Goal: Task Accomplishment & Management: Manage account settings

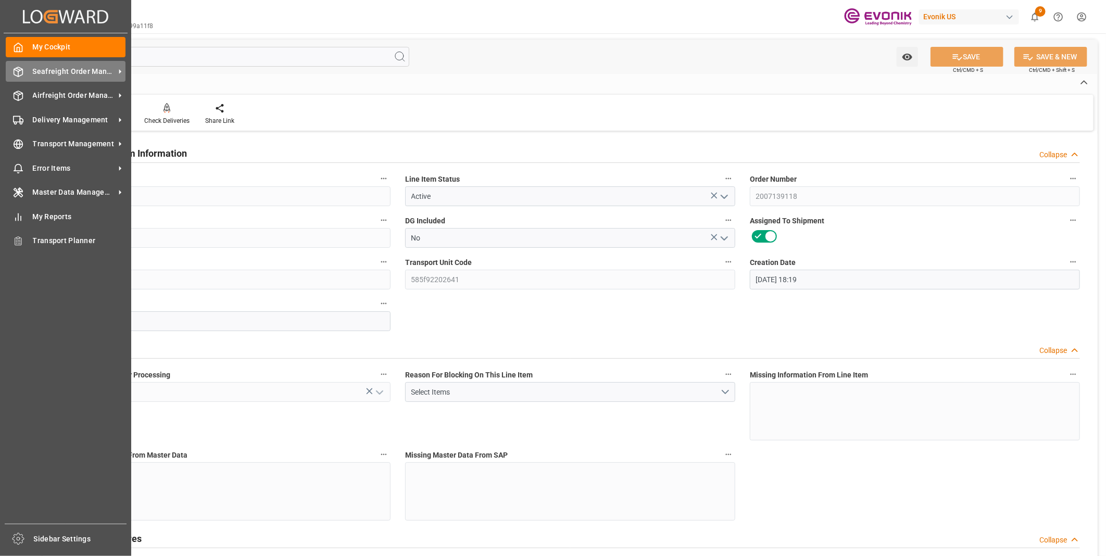
click at [33, 76] on span "Seafreight Order Management" at bounding box center [74, 71] width 82 height 11
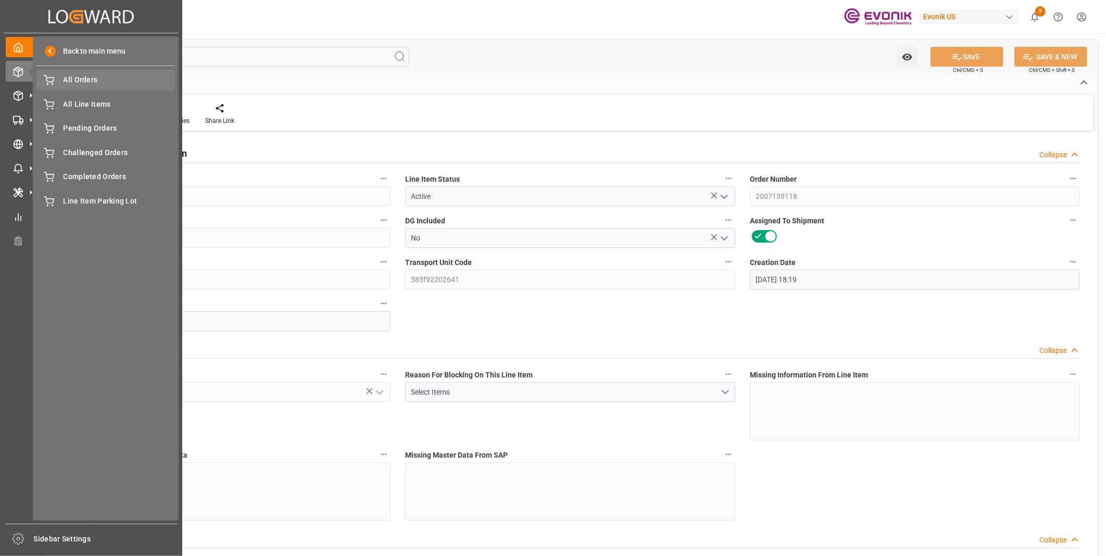
click at [76, 81] on span "All Orders" at bounding box center [120, 79] width 112 height 11
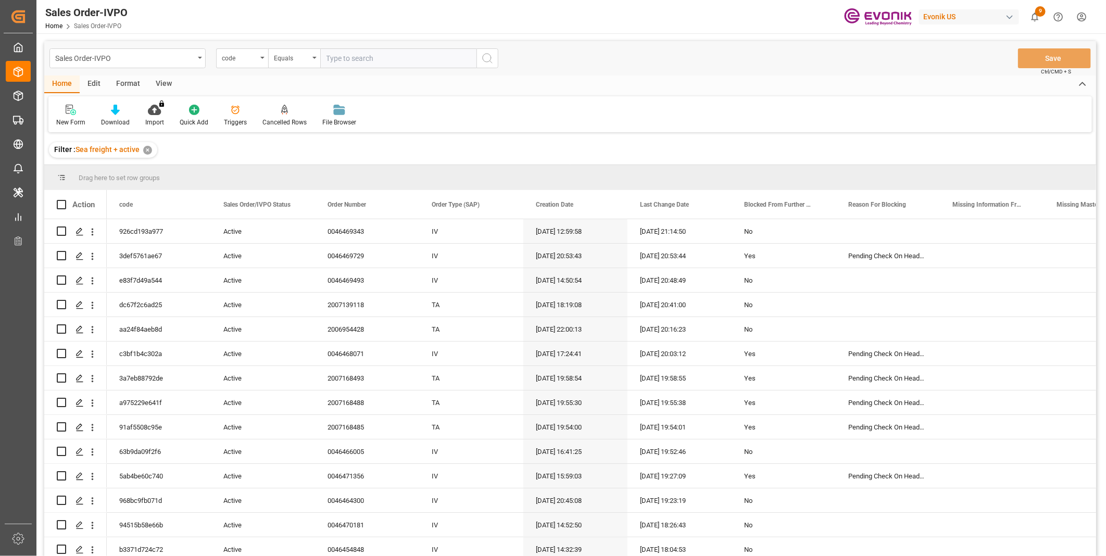
click at [261, 60] on div "code" at bounding box center [242, 58] width 52 height 20
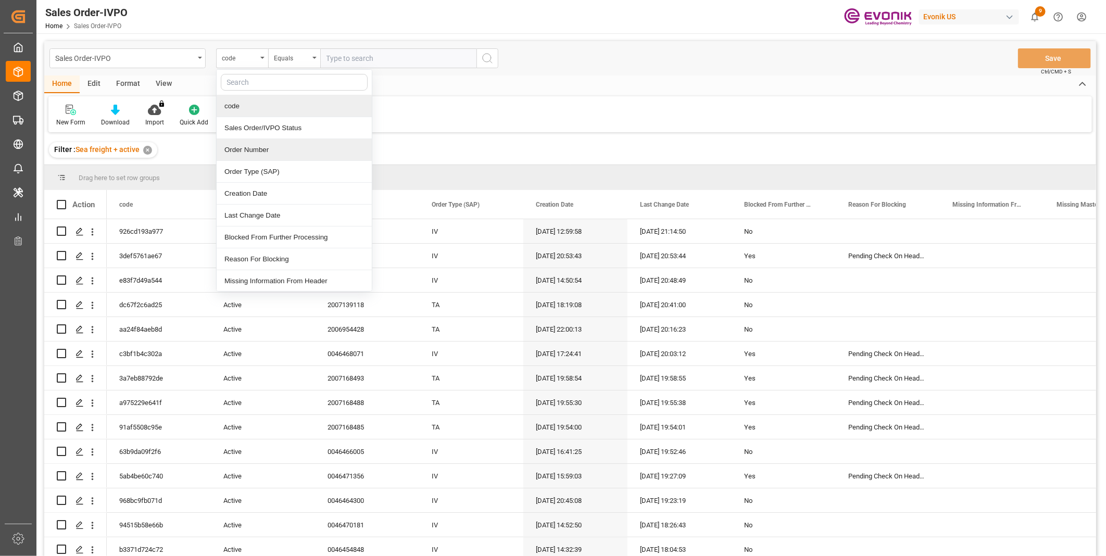
click at [258, 149] on div "Order Number" at bounding box center [294, 150] width 155 height 22
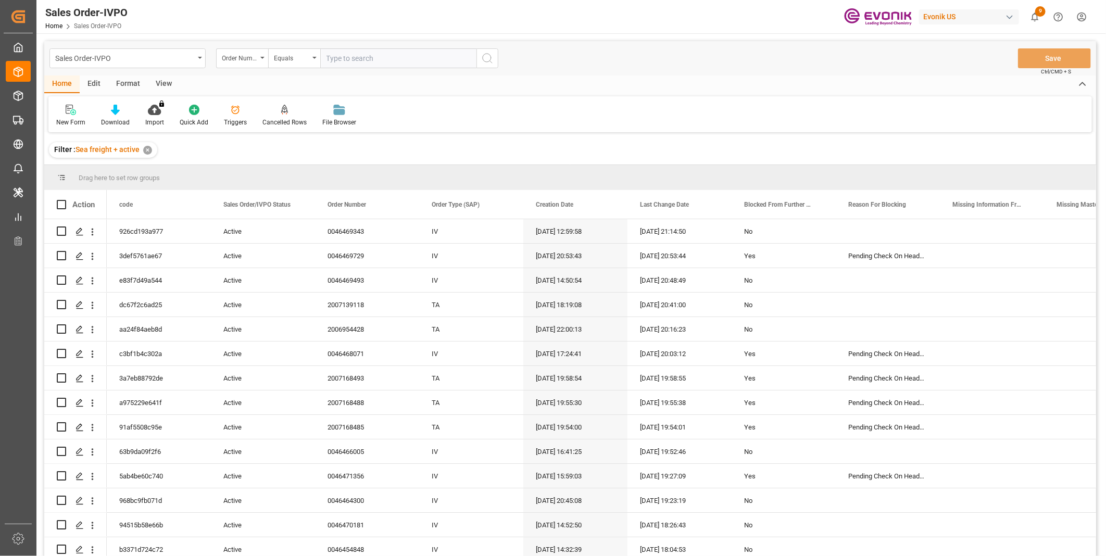
click at [364, 63] on input "text" at bounding box center [398, 58] width 156 height 20
paste input "0046437596"
type input "0046437596"
click at [480, 59] on button "search button" at bounding box center [488, 58] width 22 height 20
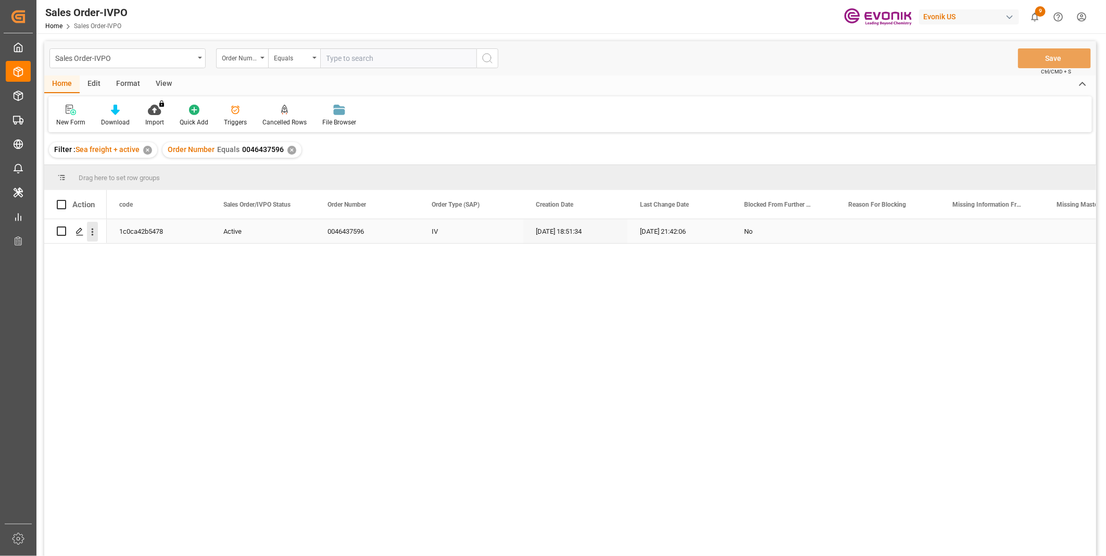
click at [88, 233] on icon "open menu" at bounding box center [92, 232] width 11 height 11
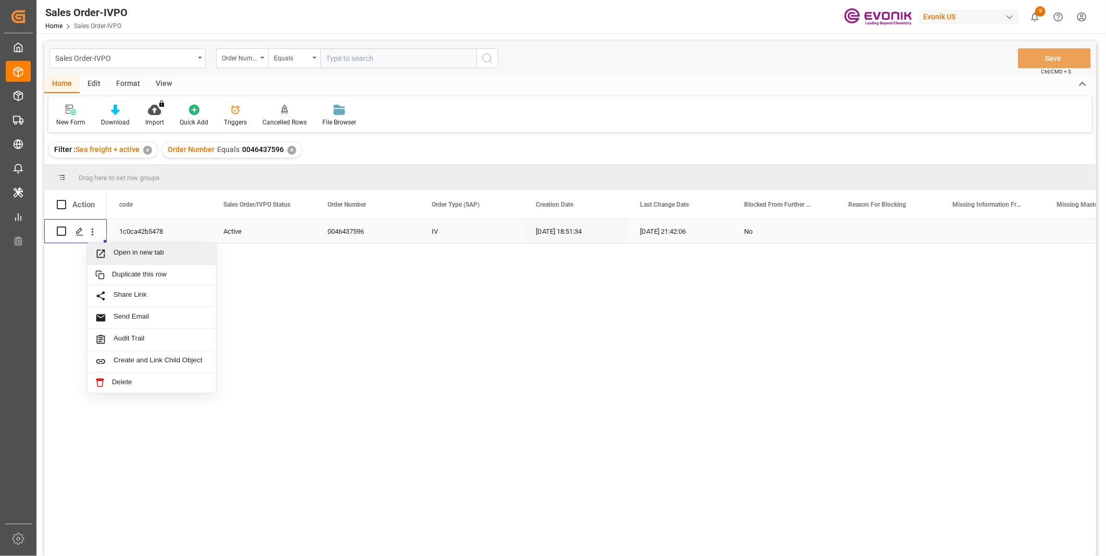
click at [130, 253] on span "Open in new tab" at bounding box center [161, 253] width 95 height 11
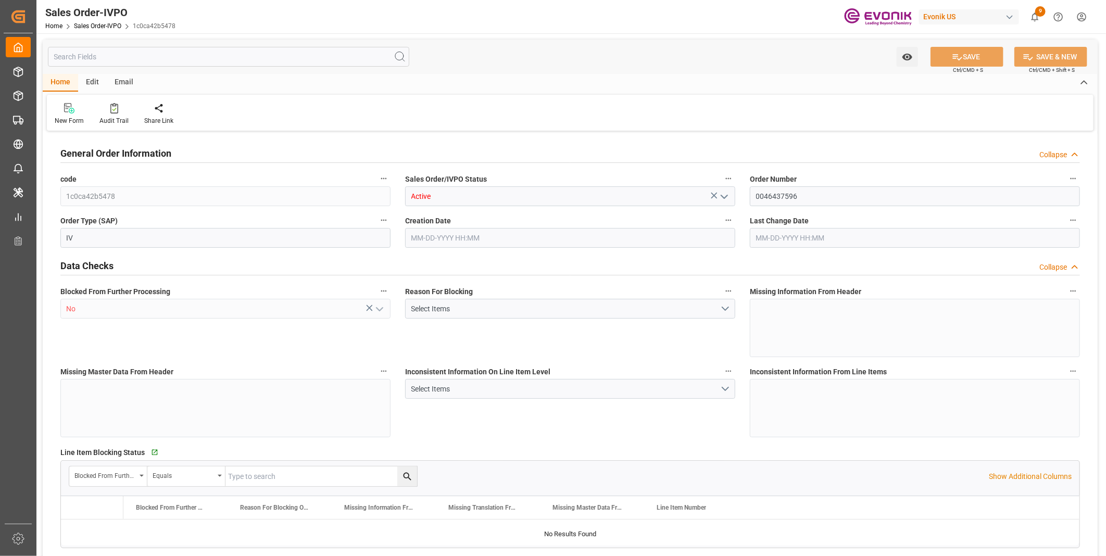
type input "BEANR"
type input "nadine.weissaag@evonik.comTelephone No..: +49 2365 49 4326"
type input "0"
type input "1"
type input "2"
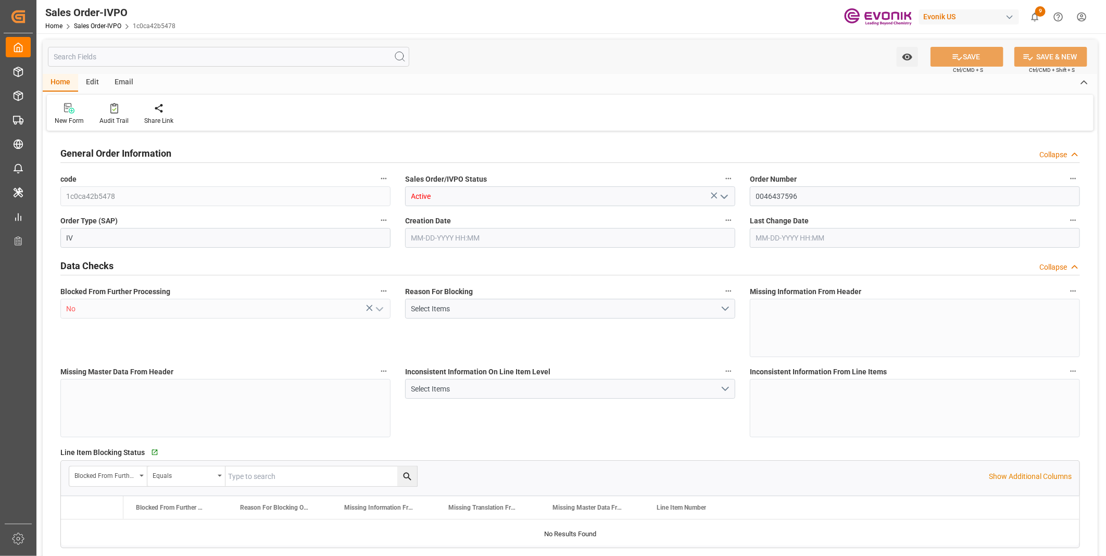
type input "20000"
type input "0"
type input "17000"
type input "30"
type input "08-15-2025 18:51"
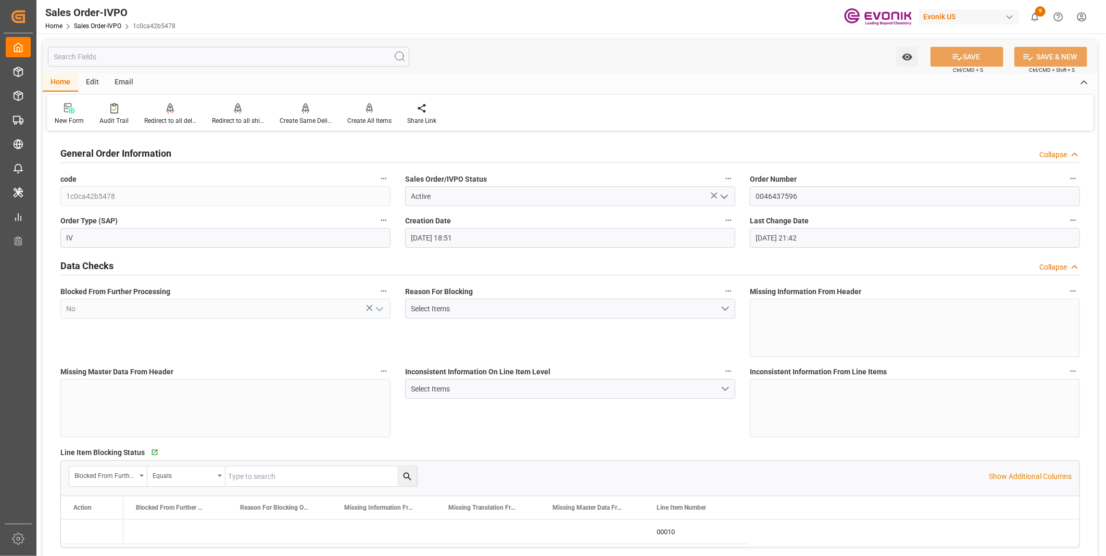
type input "08-19-2025 21:42"
type input "nadine.weissaag@evonik.comTelephone No..: +49 2365 49 4326"
click at [228, 120] on div "Redirect to all shipments" at bounding box center [238, 120] width 52 height 9
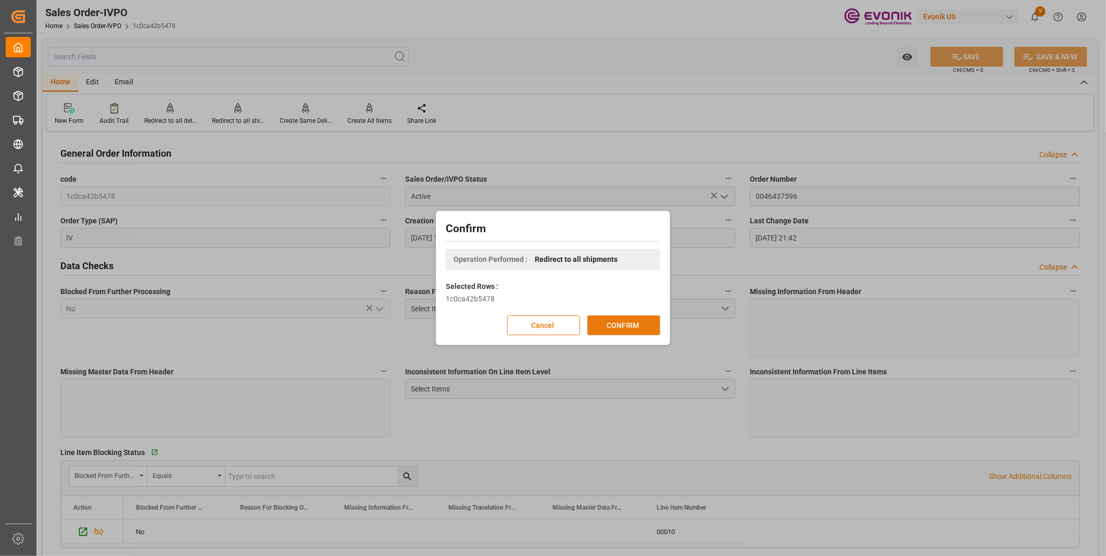
click at [625, 331] on button "CONFIRM" at bounding box center [624, 326] width 73 height 20
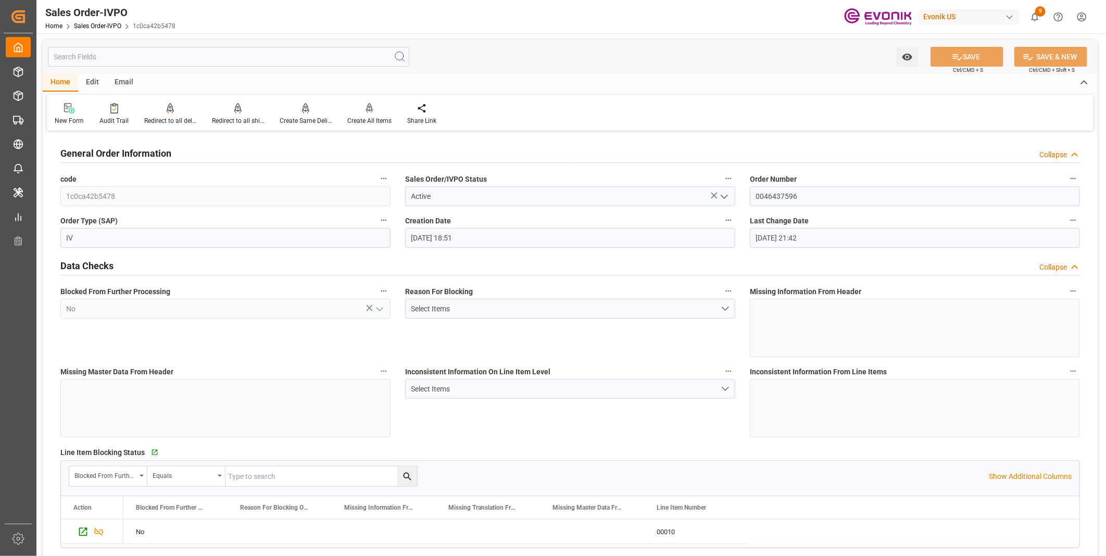
type input "nadine.weissaag@evonik.comTelephone No..: +49 2365 49 4326"
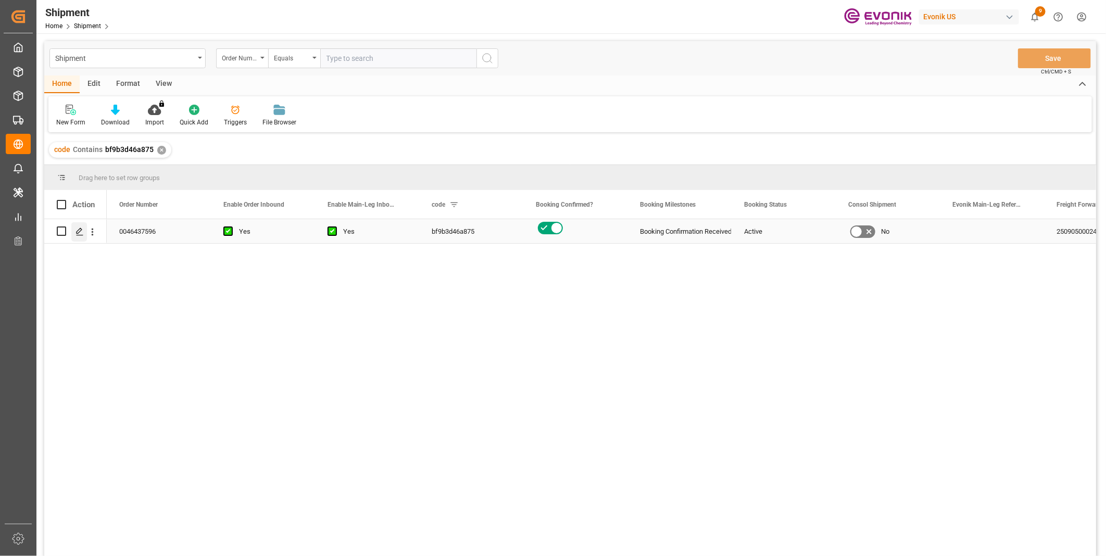
click at [81, 229] on polygon "Press SPACE to select this row." at bounding box center [79, 230] width 5 height 5
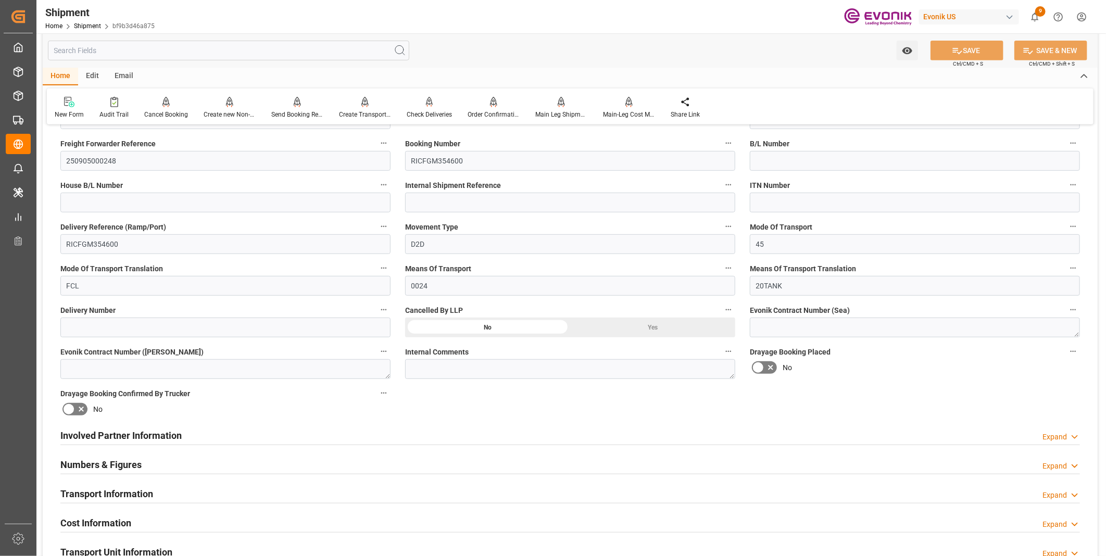
scroll to position [405, 0]
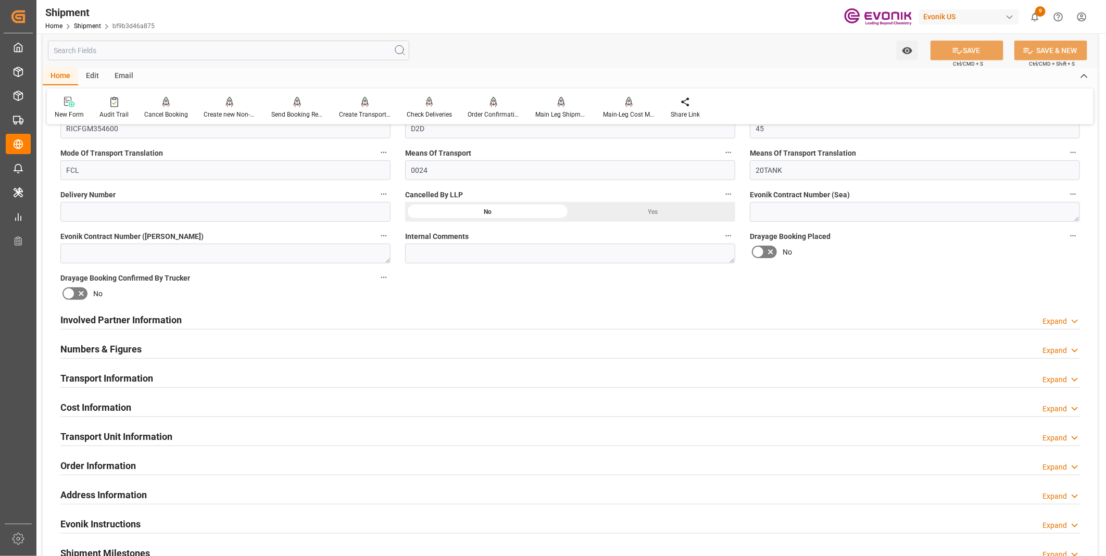
click at [230, 375] on div "Transport Information Expand" at bounding box center [570, 378] width 1020 height 20
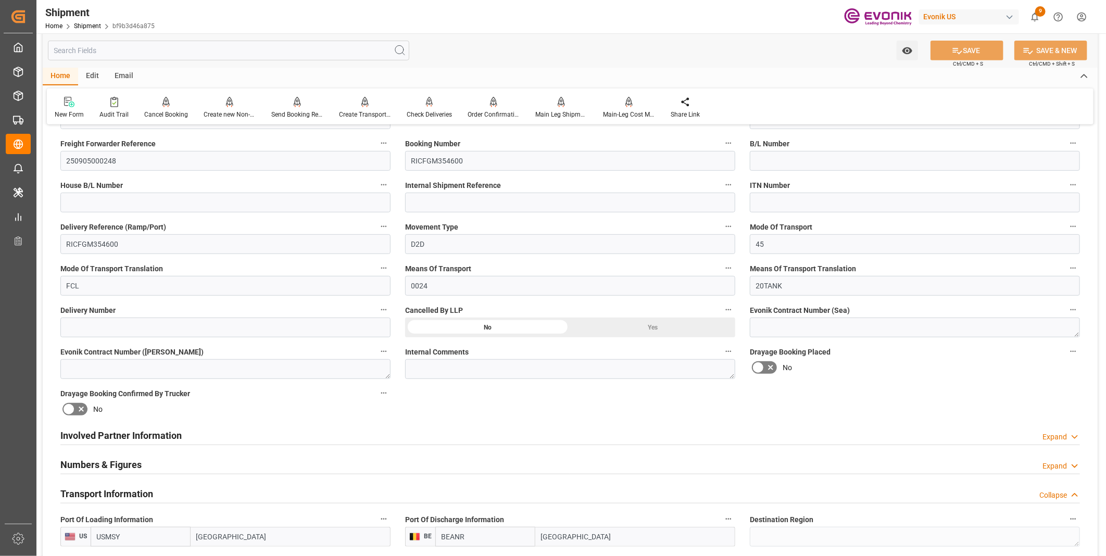
scroll to position [0, 0]
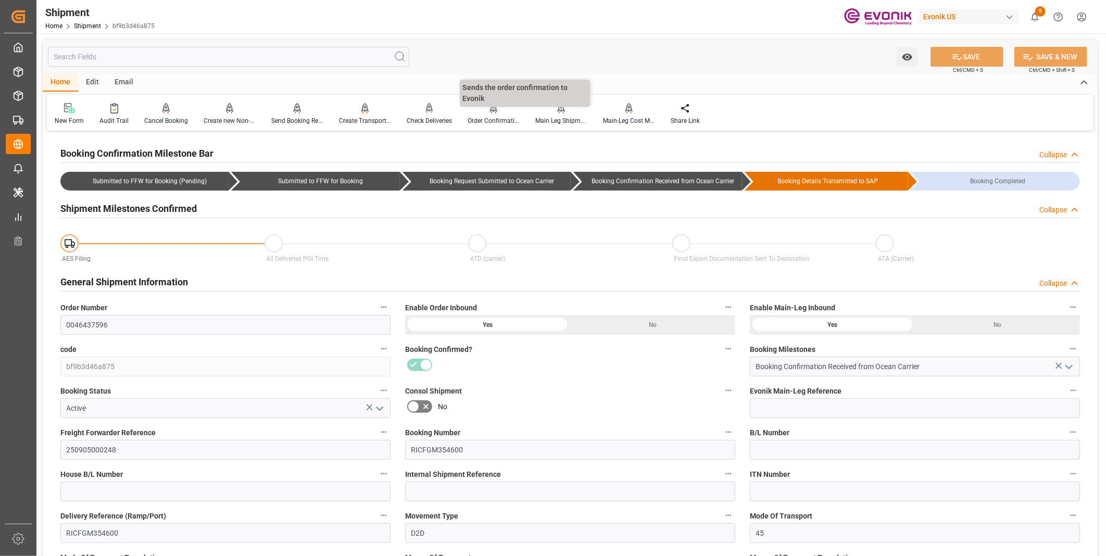
click at [487, 113] on div at bounding box center [494, 108] width 52 height 11
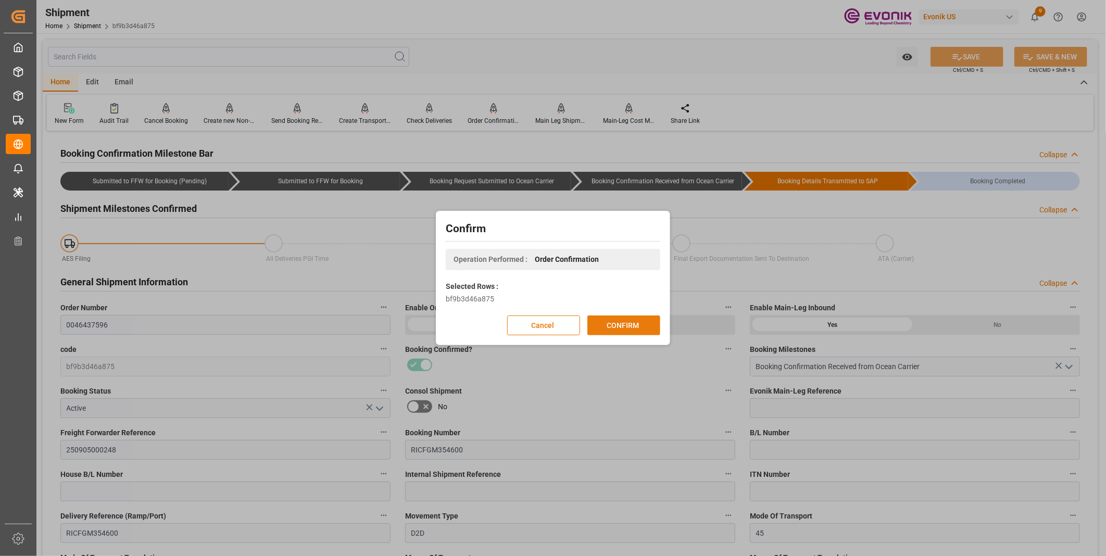
click at [612, 323] on button "CONFIRM" at bounding box center [624, 326] width 73 height 20
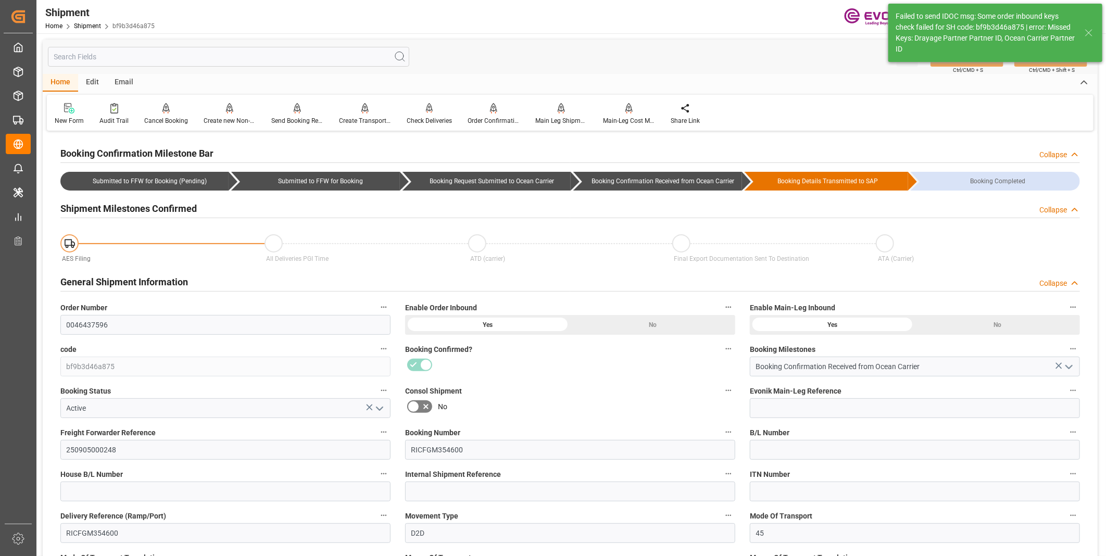
type input "USMSY"
type input "BEANR"
type input "9350044"
type input "7777777"
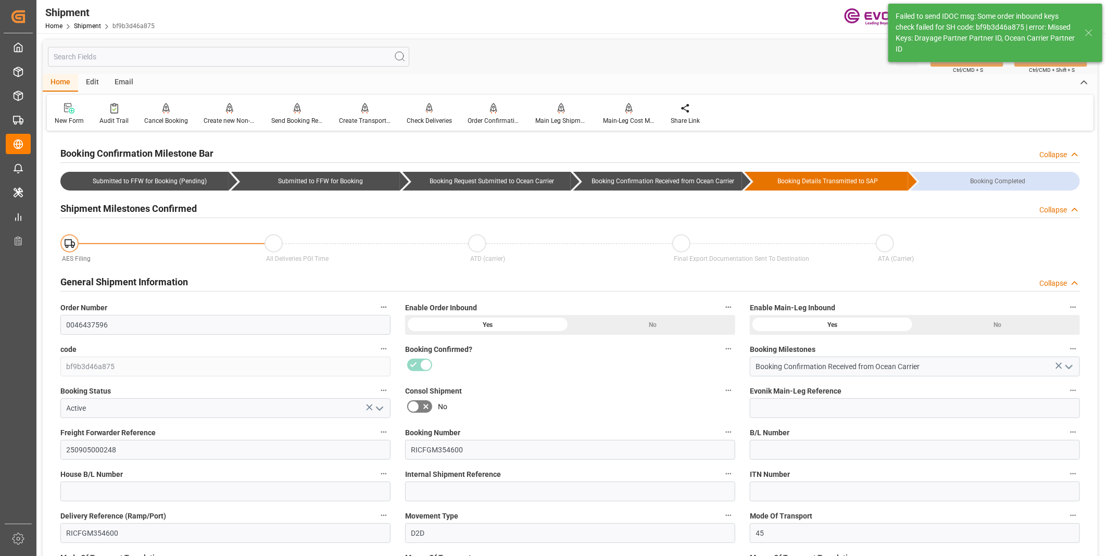
type input "09-12-2025 00:00"
type input "09-30-2025 00:00"
type input "09-10-2025 16:00"
type input "09-07-2025 12:00"
type input "09-03-2025 17:45"
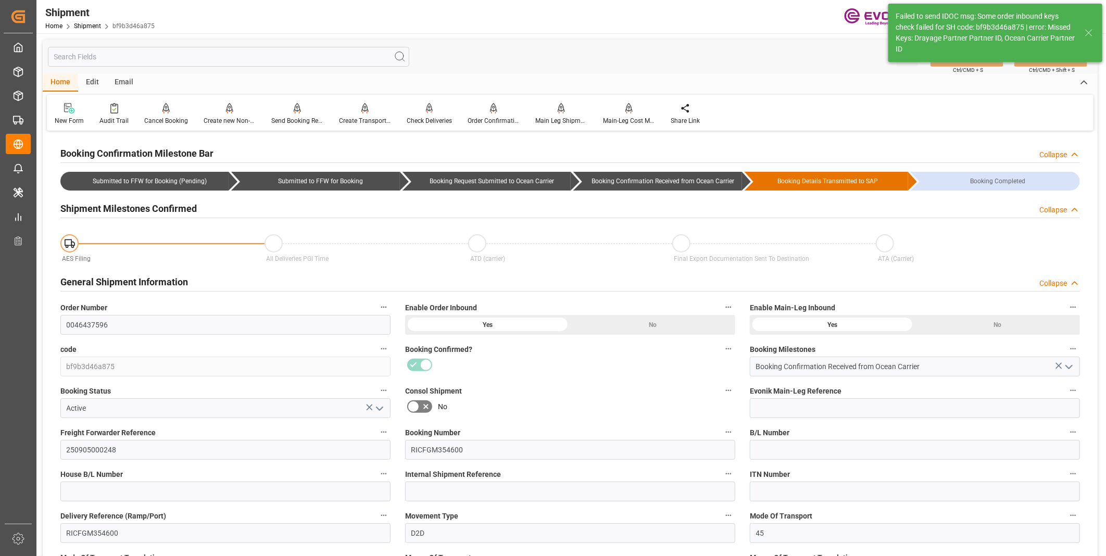
type input "09-10-2025 16:00"
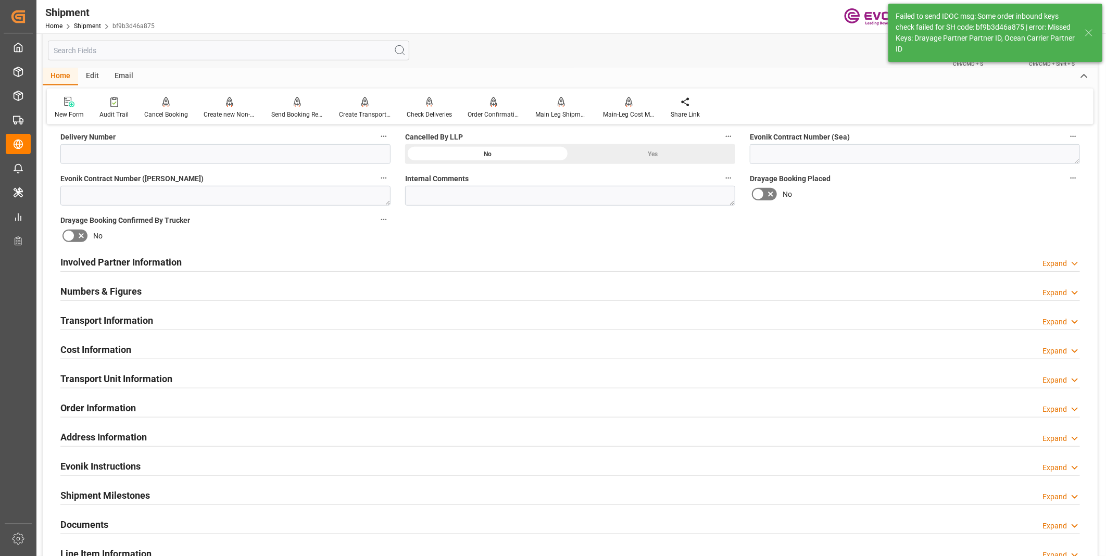
scroll to position [347, 0]
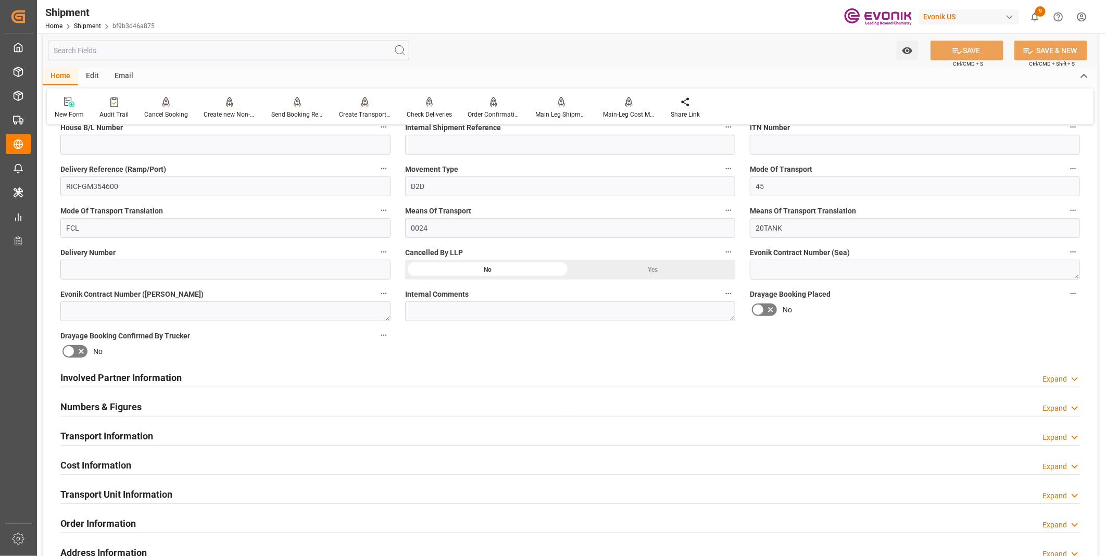
click at [352, 430] on div "Transport Information Expand" at bounding box center [570, 436] width 1020 height 20
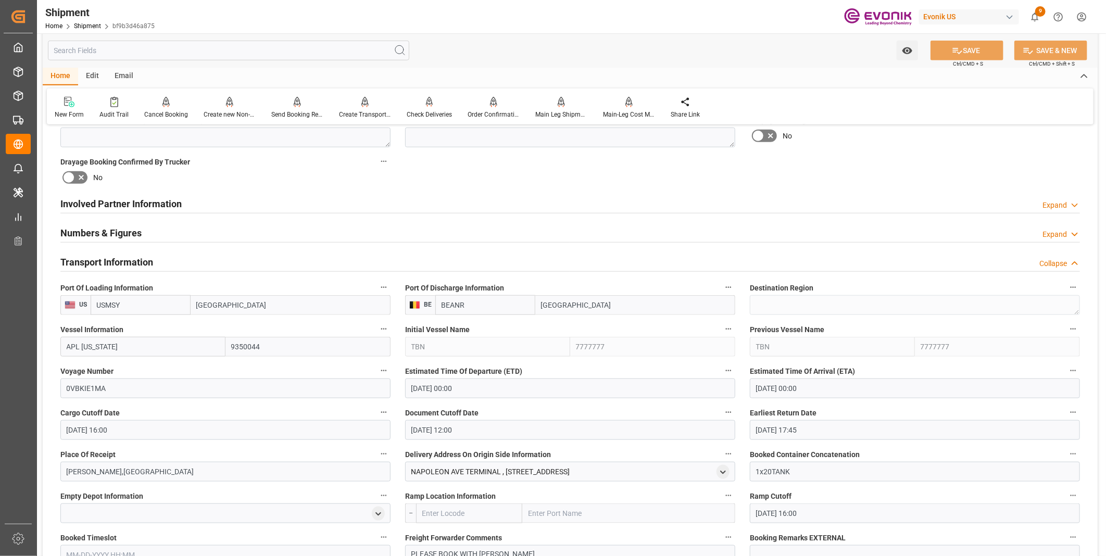
scroll to position [637, 0]
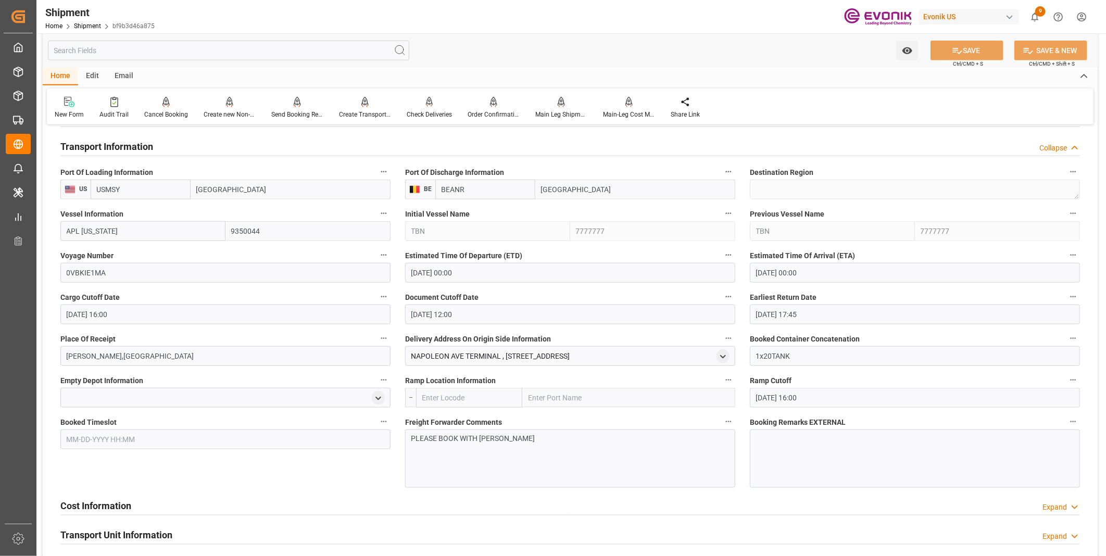
click at [568, 108] on div "Main Leg Shipment" at bounding box center [562, 107] width 68 height 23
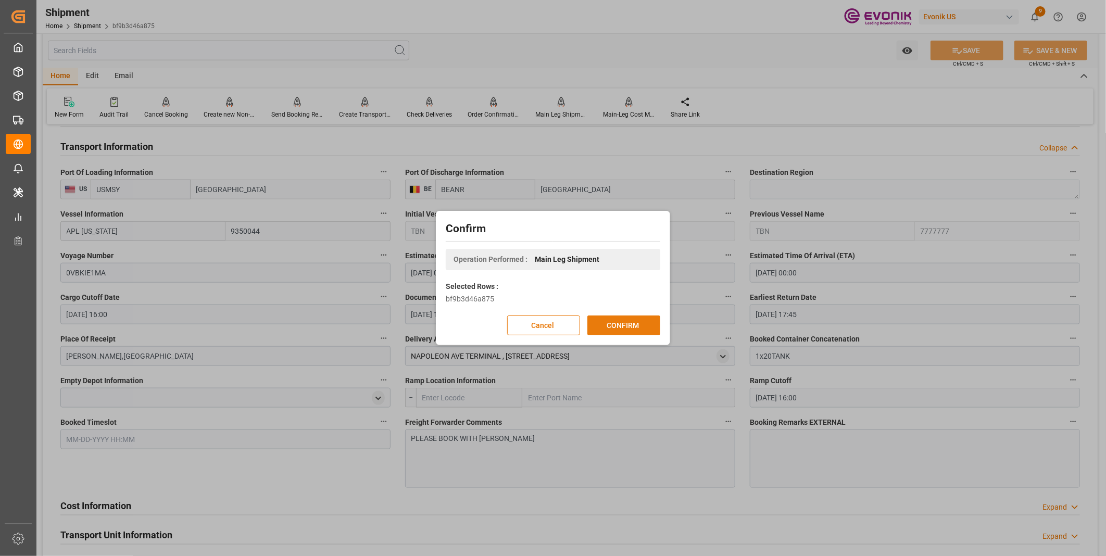
click at [615, 334] on button "CONFIRM" at bounding box center [624, 326] width 73 height 20
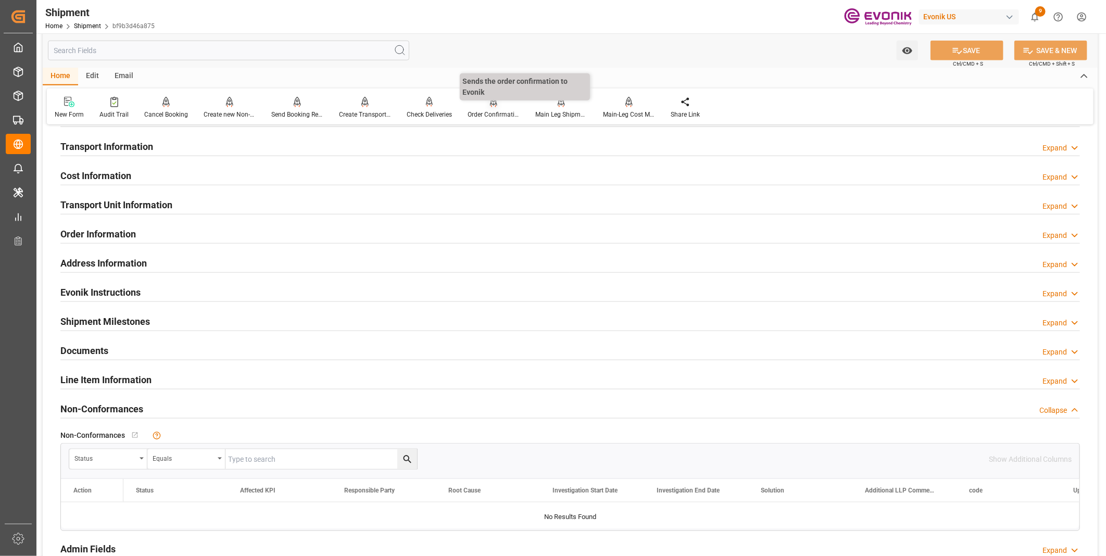
click at [497, 114] on div "Order Confirmation" at bounding box center [494, 114] width 52 height 9
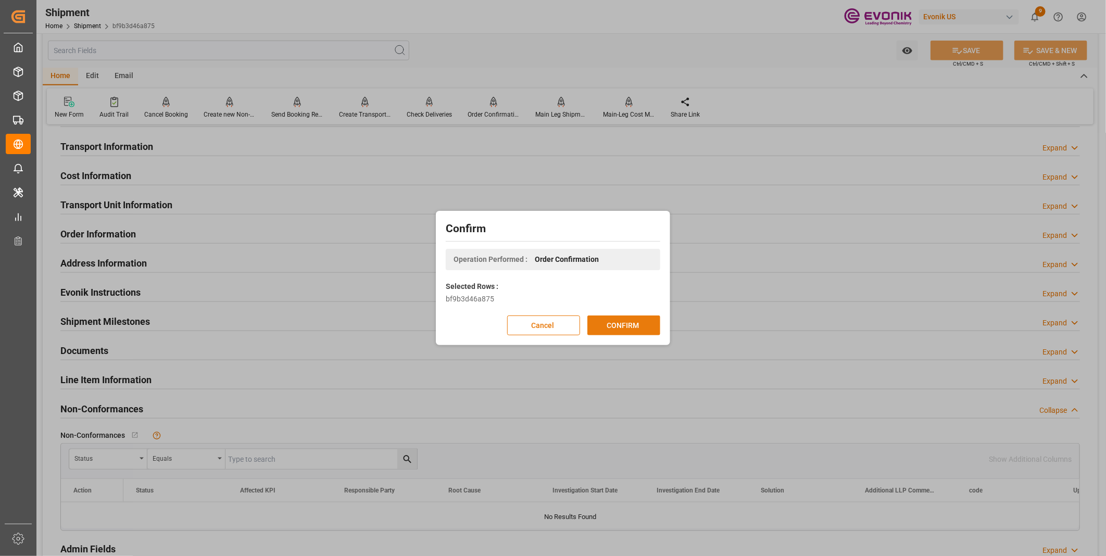
click at [612, 324] on button "CONFIRM" at bounding box center [624, 326] width 73 height 20
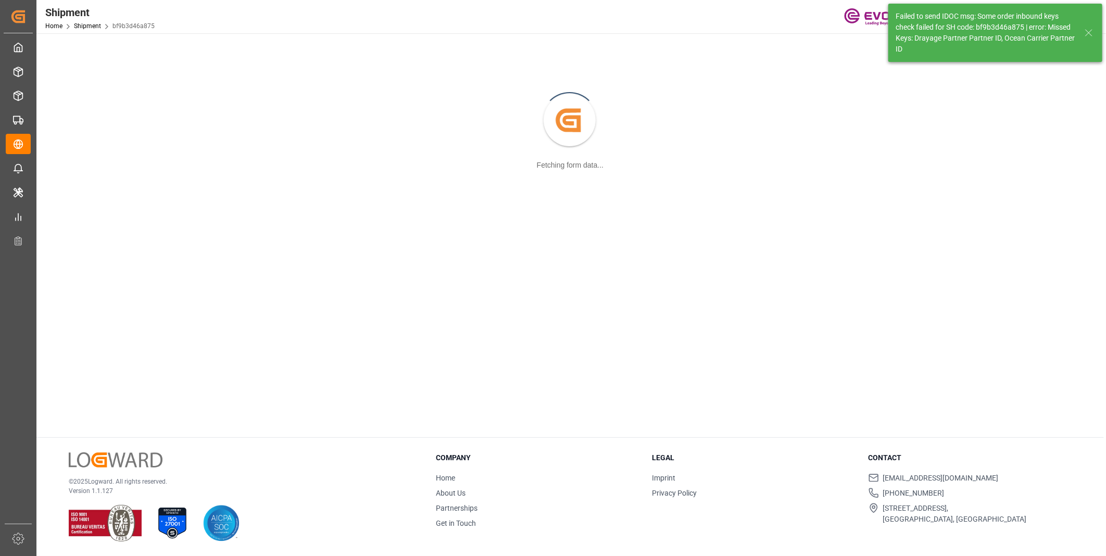
scroll to position [113, 0]
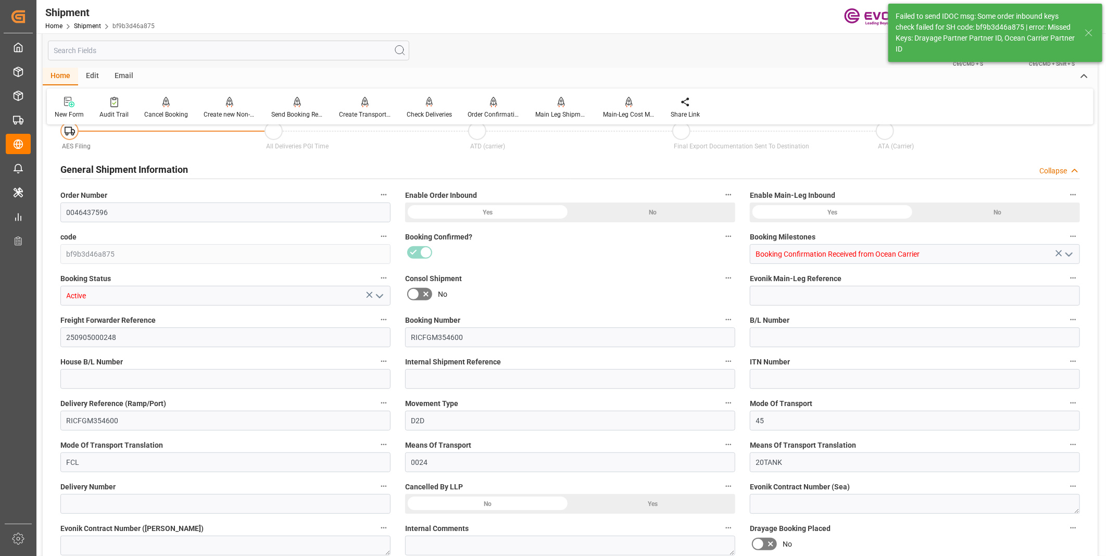
type input "AC Containerline"
type input "AC Containerline GmbH"
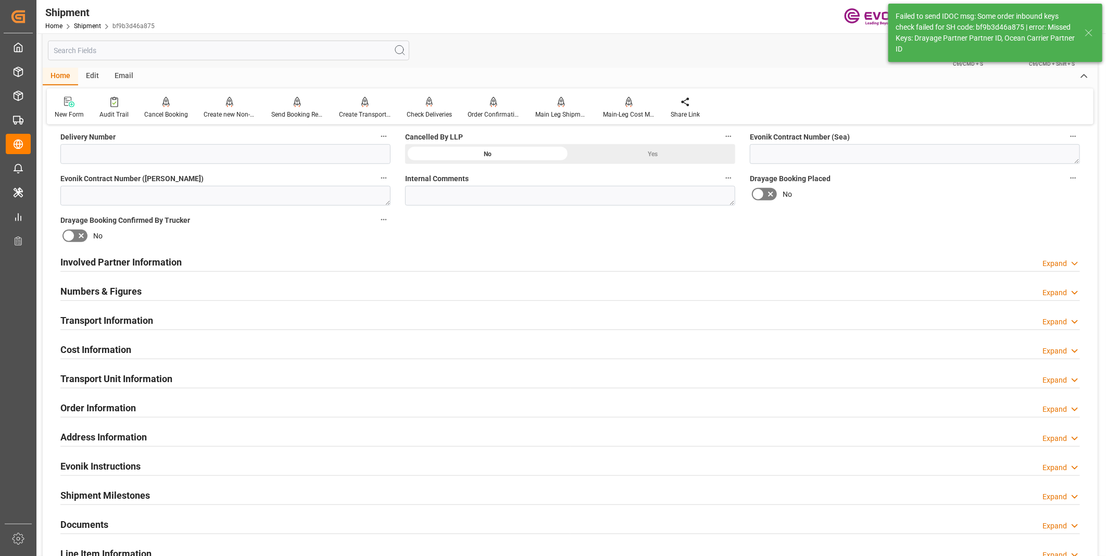
scroll to position [405, 0]
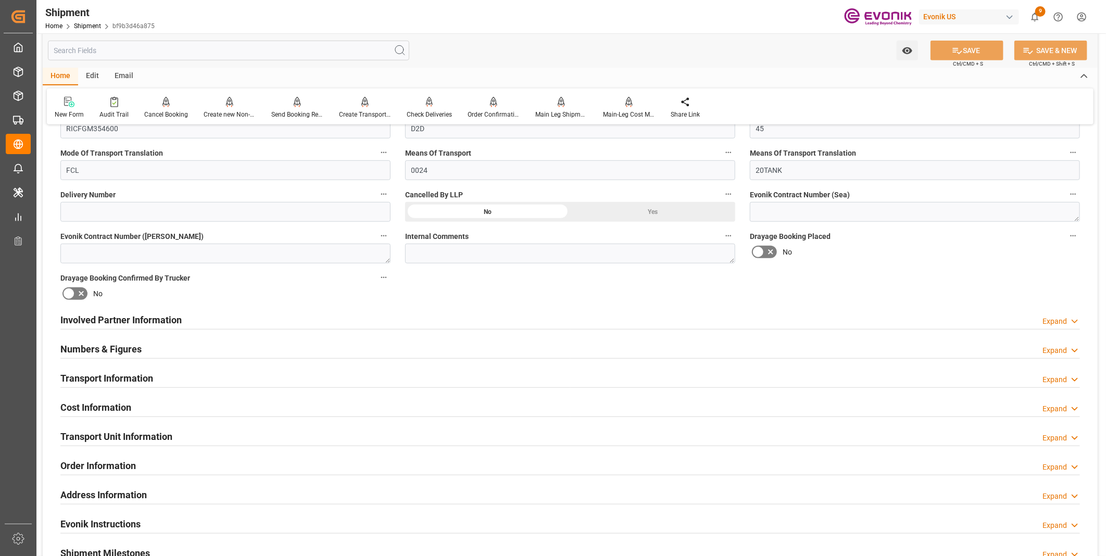
click at [316, 315] on div "Involved Partner Information Expand" at bounding box center [570, 319] width 1020 height 20
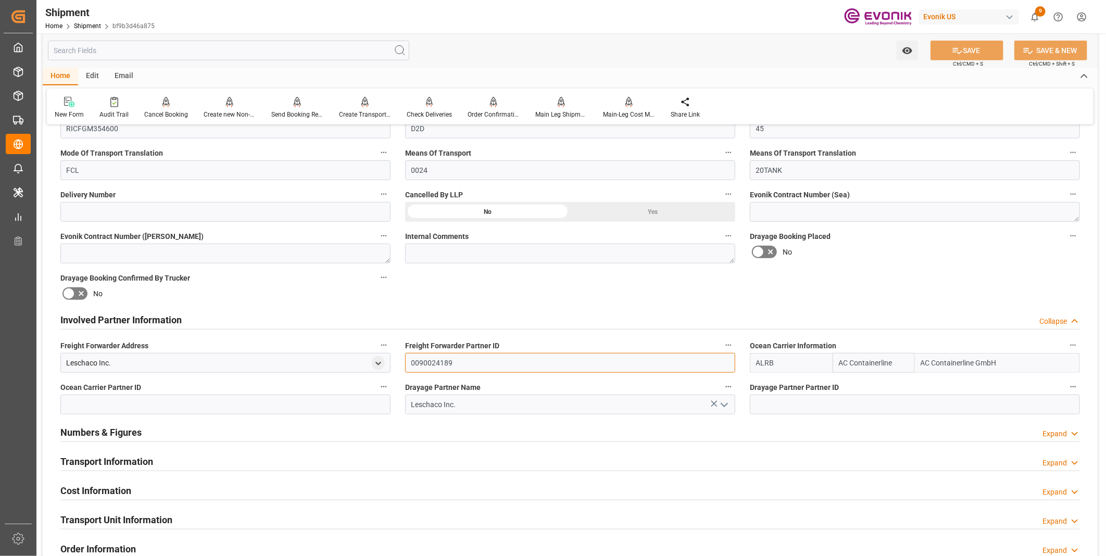
drag, startPoint x: 464, startPoint y: 357, endPoint x: 357, endPoint y: 366, distance: 107.1
click at [357, 366] on div "Booking Confirmation Milestone Bar Collapse Submitted to FFW for Booking (Pendi…" at bounding box center [570, 309] width 1055 height 1161
click at [175, 406] on input at bounding box center [225, 405] width 330 height 20
paste input "0090024189"
type input "0090024189"
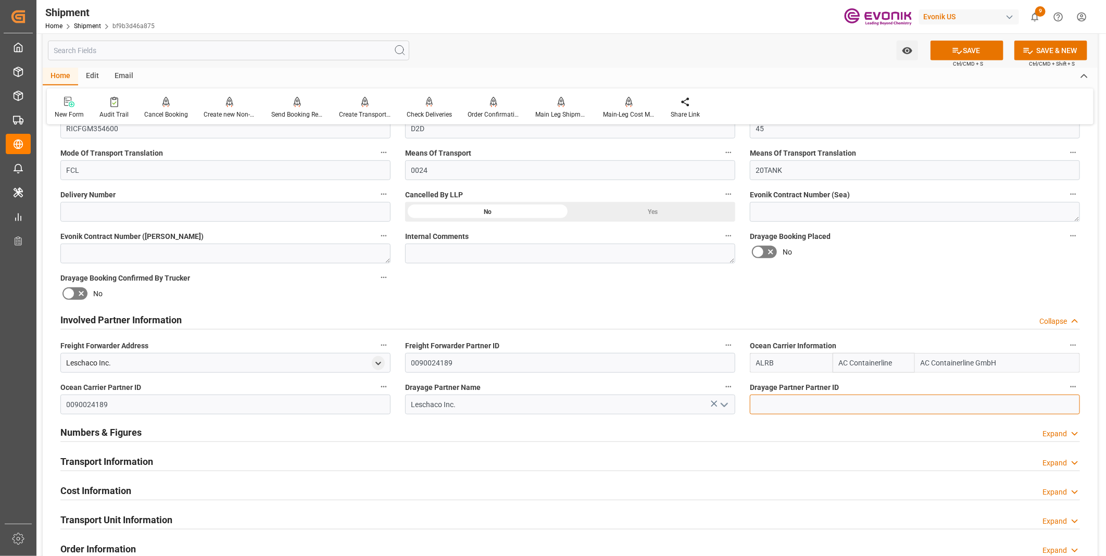
click at [765, 399] on input at bounding box center [915, 405] width 330 height 20
paste input "0090024189"
type input "0090024189"
click at [962, 44] on button "SAVE" at bounding box center [967, 51] width 73 height 20
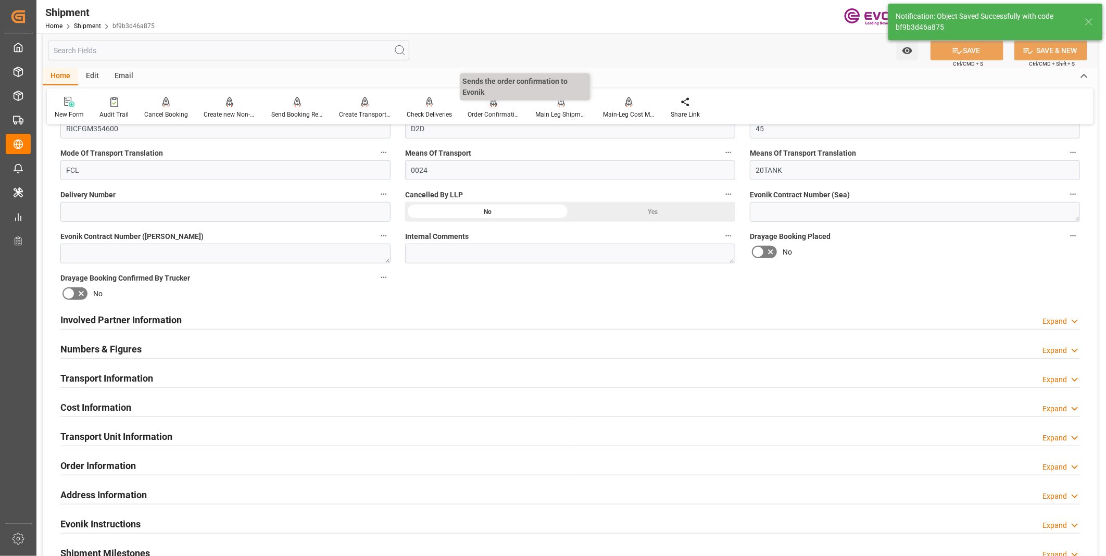
click at [493, 108] on div "Order Confirmation" at bounding box center [494, 107] width 68 height 23
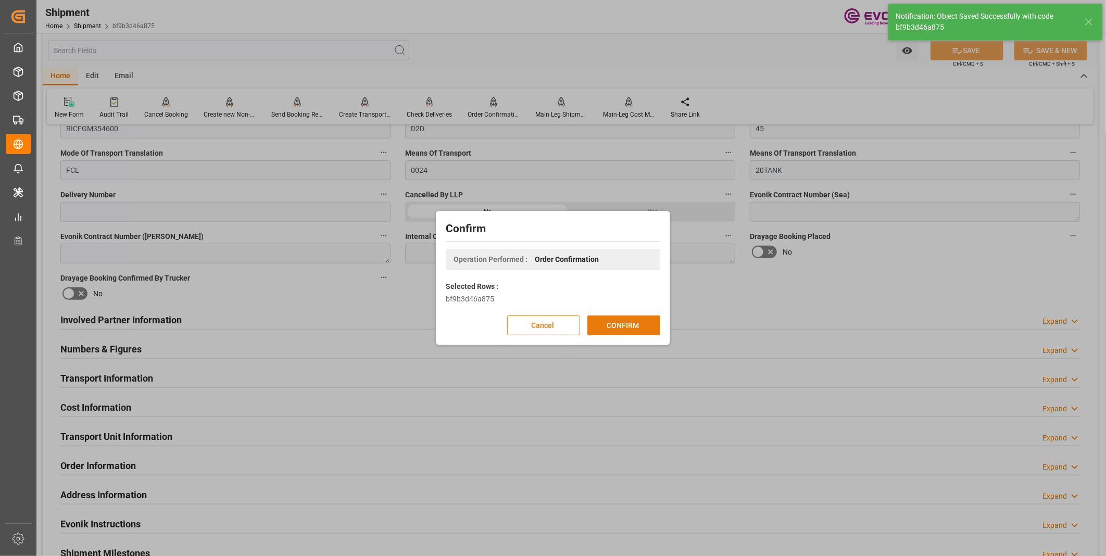
click at [629, 324] on button "CONFIRM" at bounding box center [624, 326] width 73 height 20
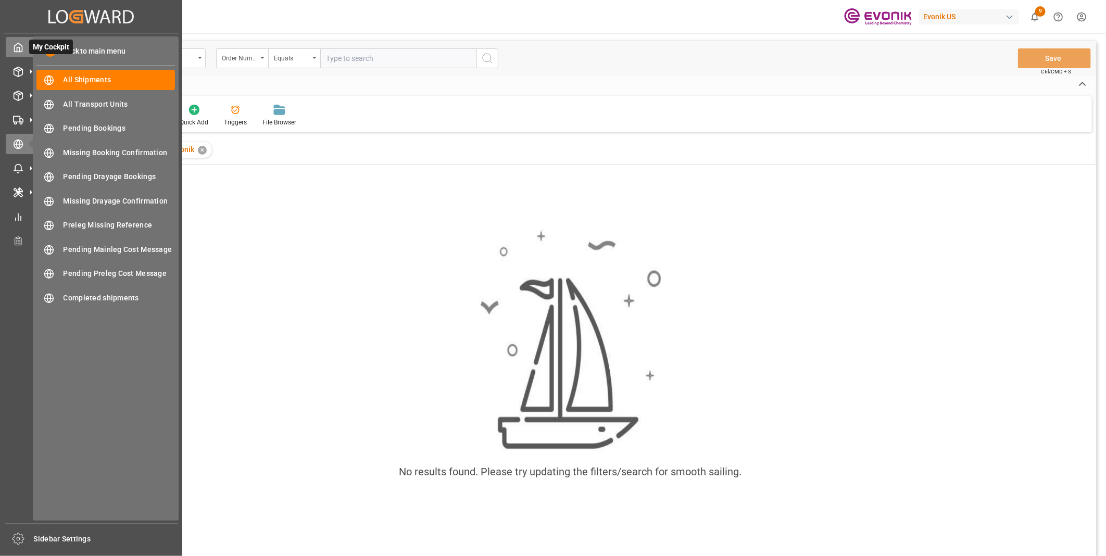
click at [10, 46] on div at bounding box center [15, 47] width 18 height 11
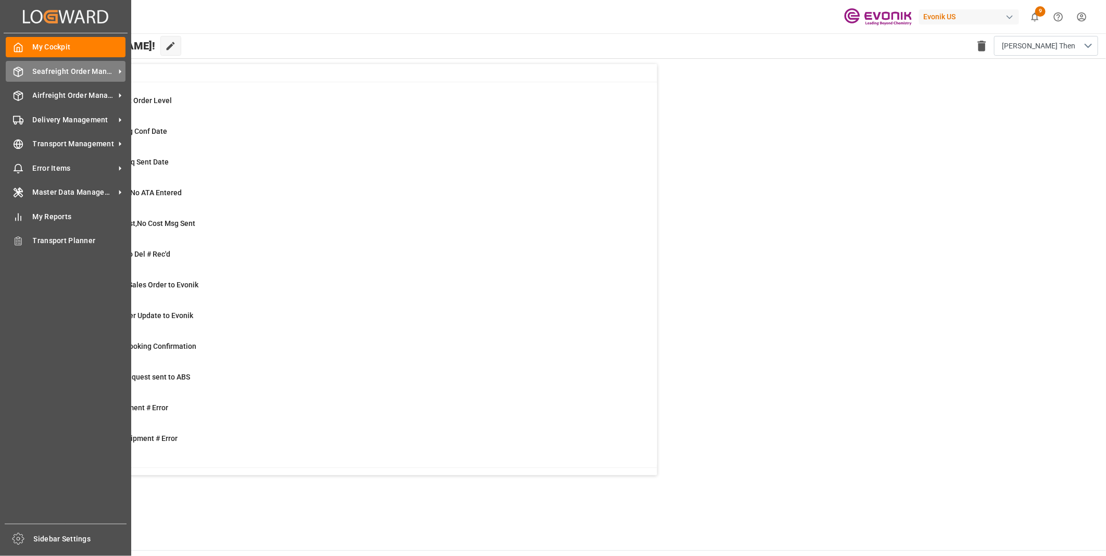
click at [20, 71] on icon at bounding box center [18, 72] width 10 height 10
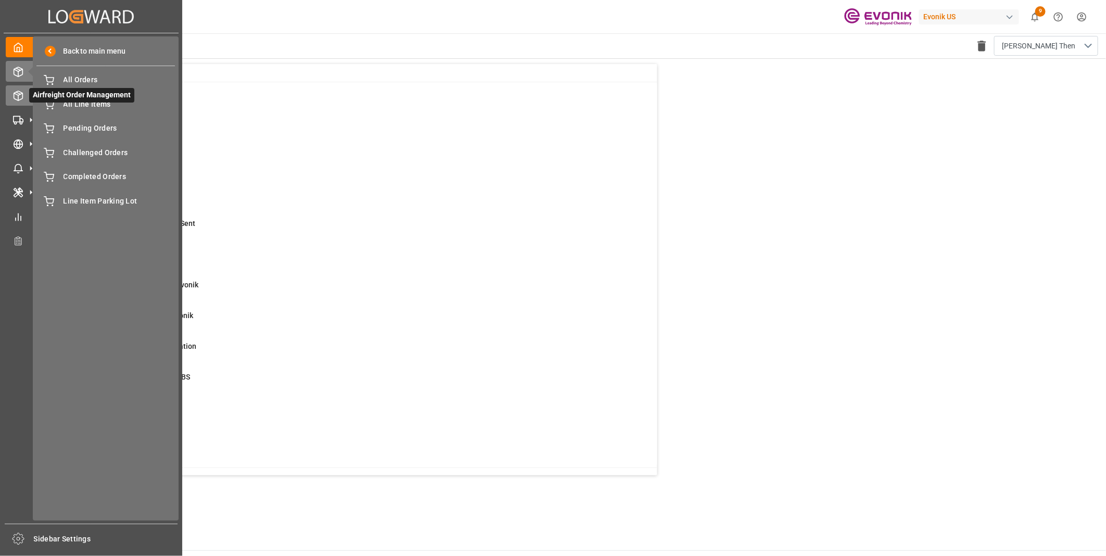
click at [20, 91] on icon at bounding box center [18, 96] width 10 height 10
click at [22, 96] on icon at bounding box center [31, 96] width 22 height 22
click at [73, 77] on span "All Orders" at bounding box center [120, 79] width 112 height 11
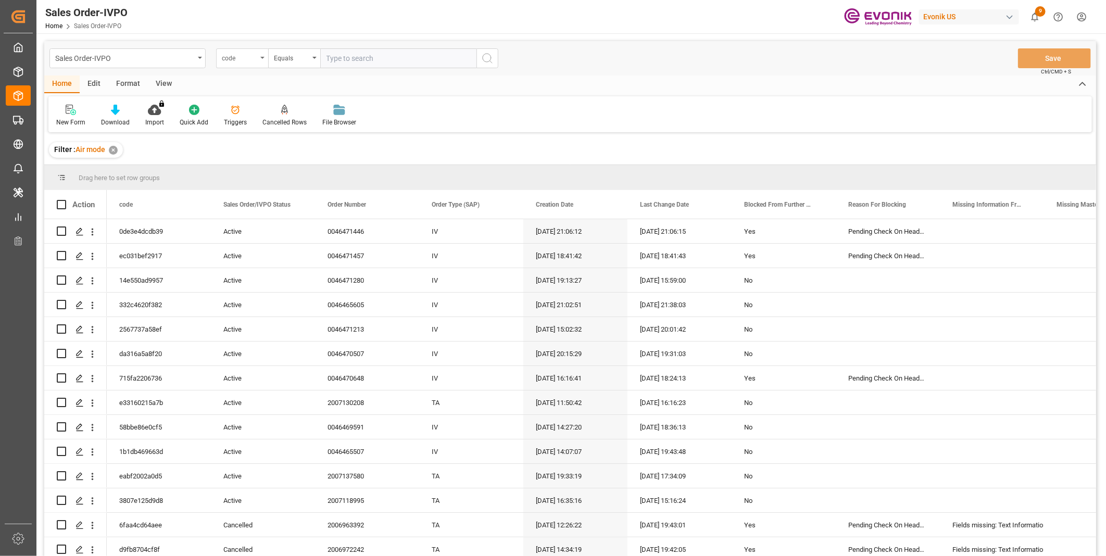
click at [254, 60] on div "code" at bounding box center [239, 57] width 35 height 12
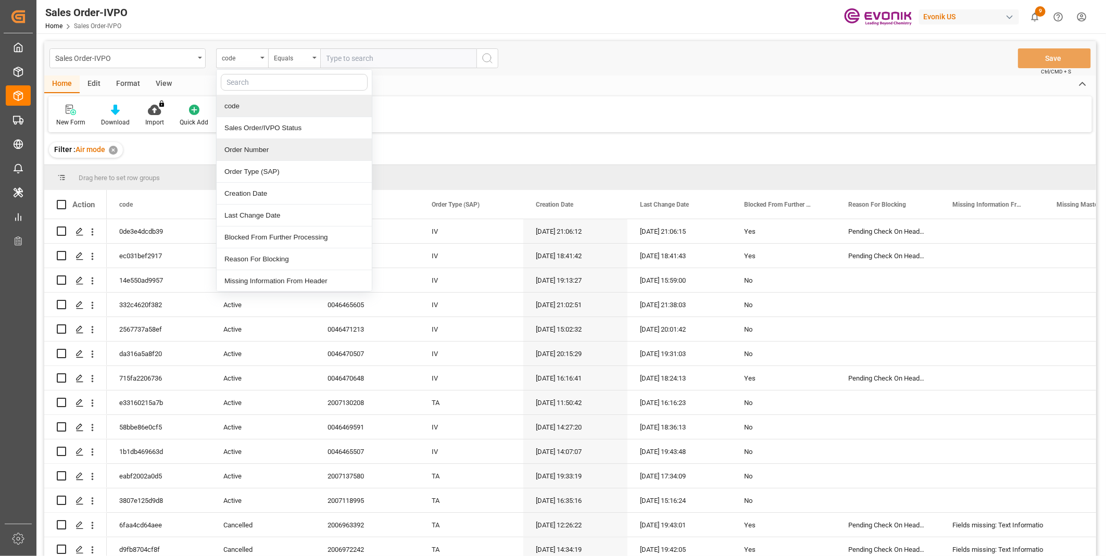
click at [245, 149] on div "Order Number" at bounding box center [294, 150] width 155 height 22
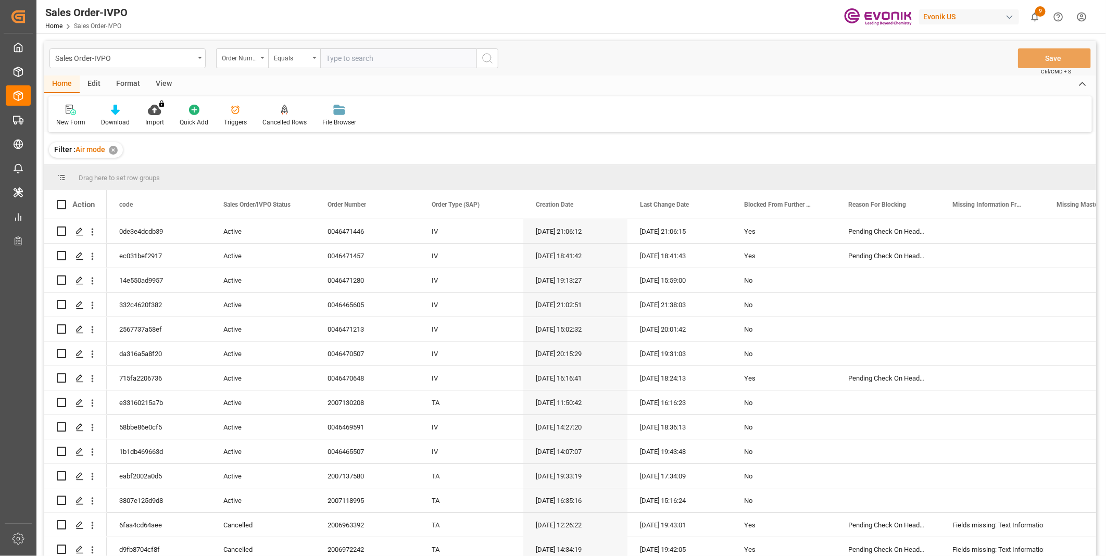
click at [357, 59] on input "text" at bounding box center [398, 58] width 156 height 20
paste input "46471446"
drag, startPoint x: 327, startPoint y: 60, endPoint x: 335, endPoint y: 64, distance: 8.4
click at [332, 61] on input "46471446" at bounding box center [398, 58] width 156 height 20
type input "0046471446"
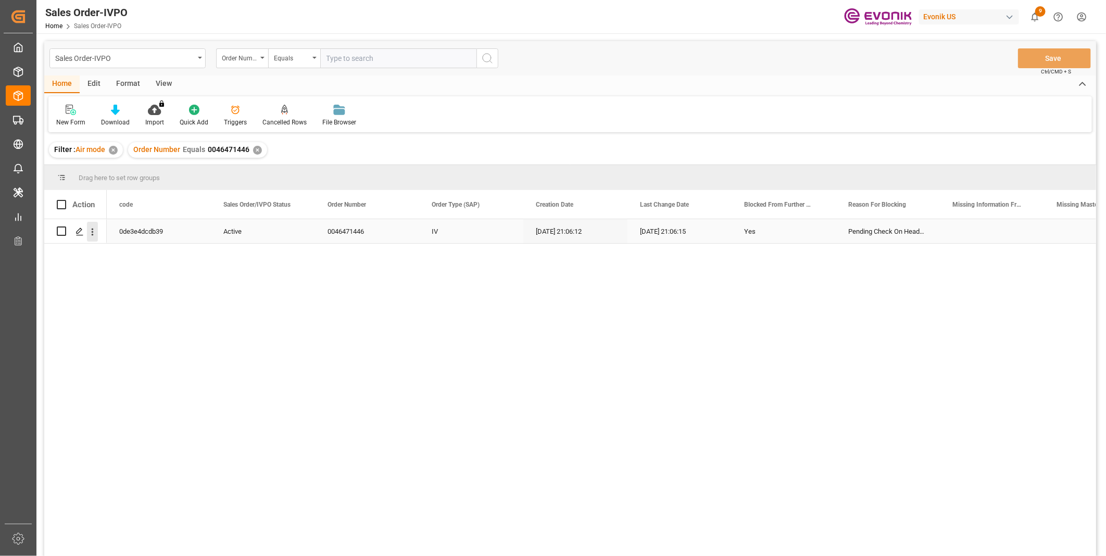
click at [92, 232] on icon "open menu" at bounding box center [92, 232] width 11 height 11
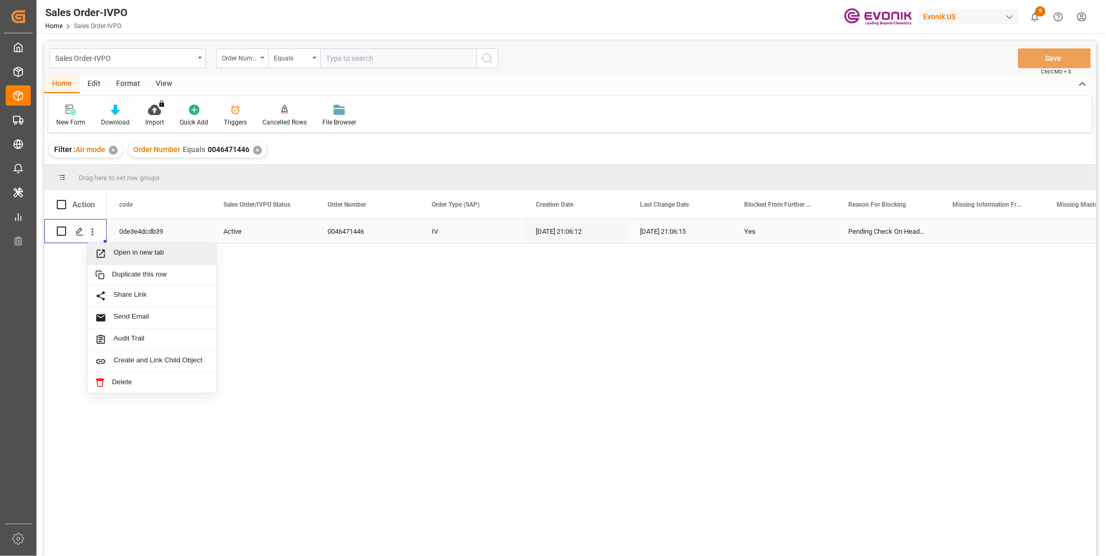
click at [131, 256] on span "Open in new tab" at bounding box center [161, 253] width 95 height 11
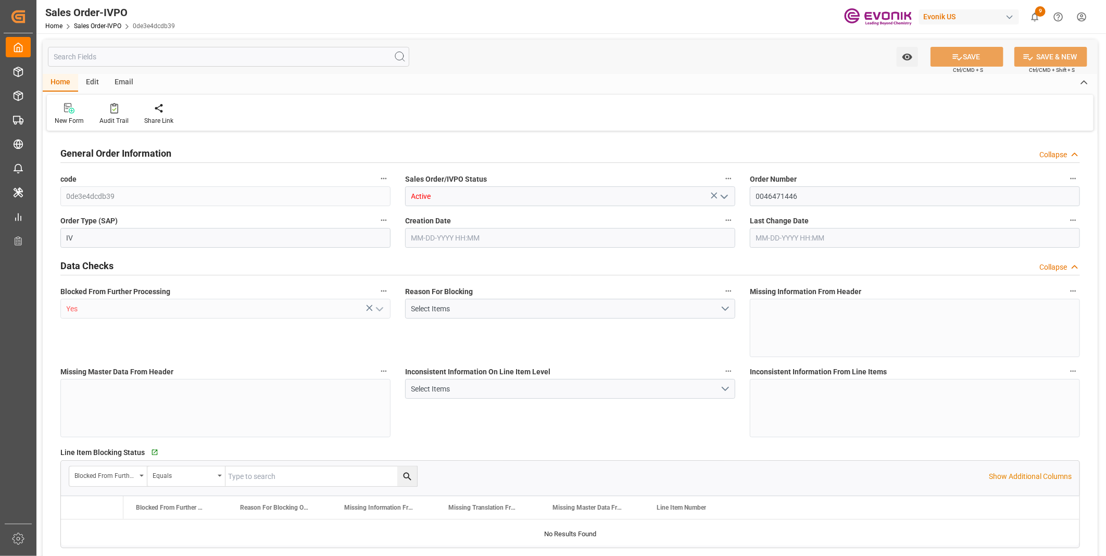
type input "INBOM"
type input "5207.1"
type input "1"
type input "1801.6"
type input "[DATE] 21:06"
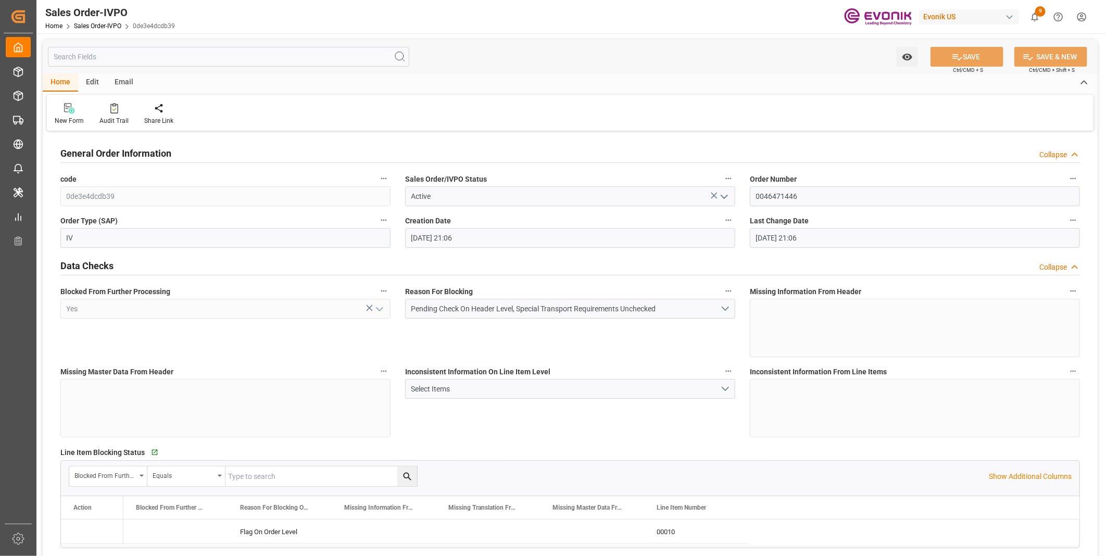
type input "[DATE] 21:06"
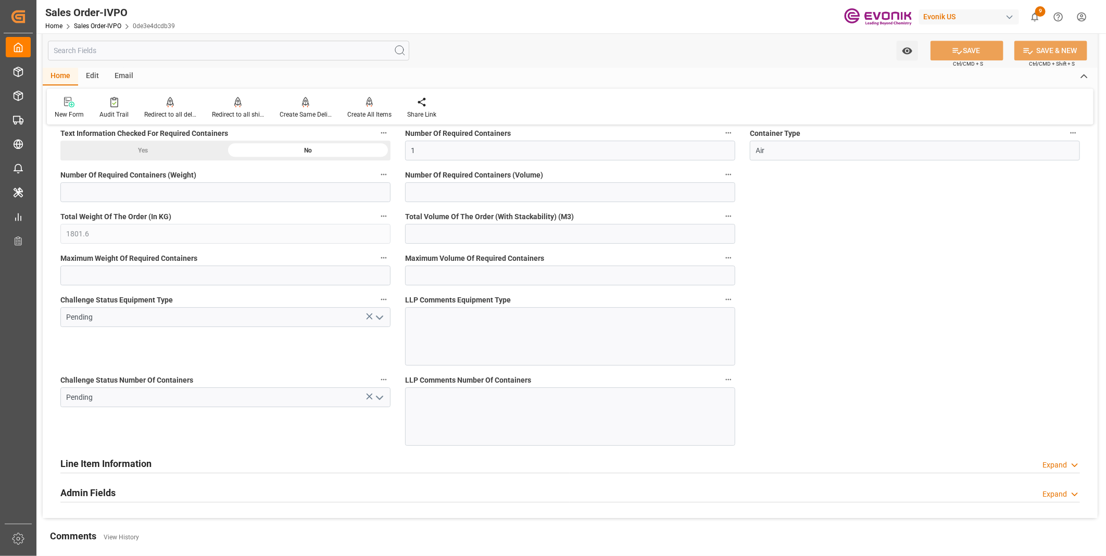
scroll to position [1967, 0]
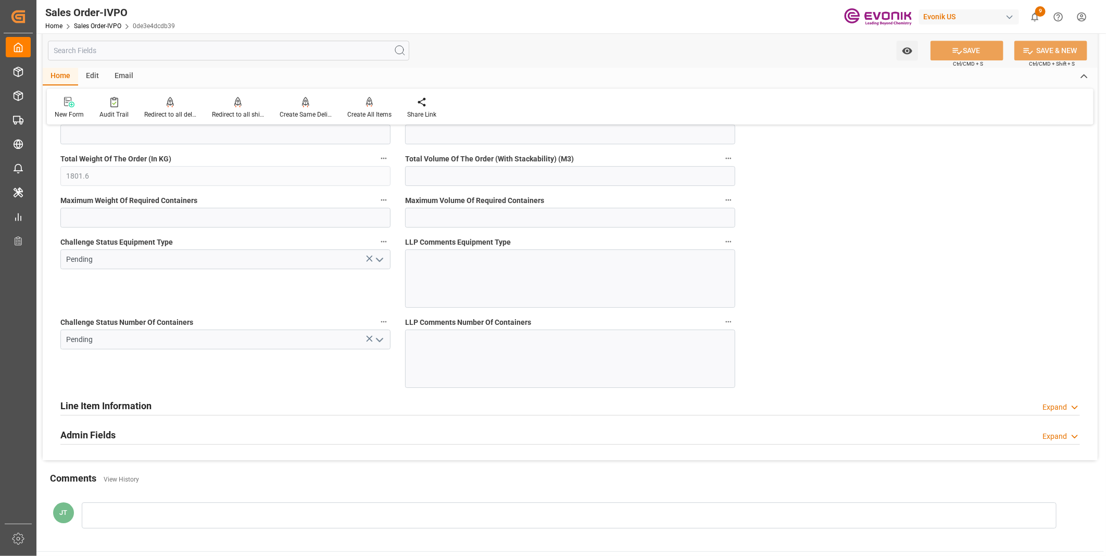
click at [382, 342] on icon "open menu" at bounding box center [379, 340] width 13 height 13
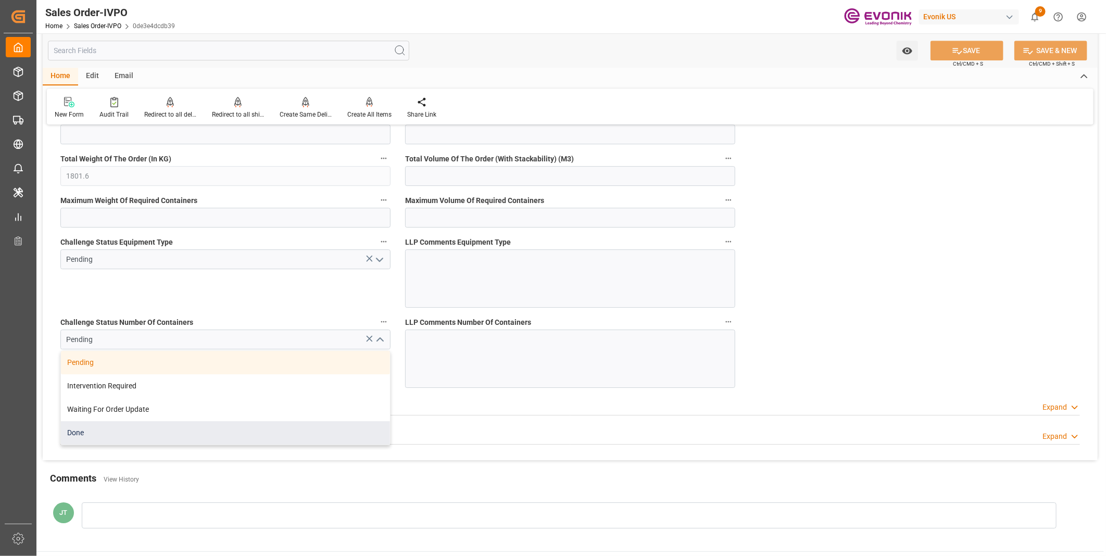
click at [116, 440] on div "Done" at bounding box center [225, 432] width 329 height 23
type input "Done"
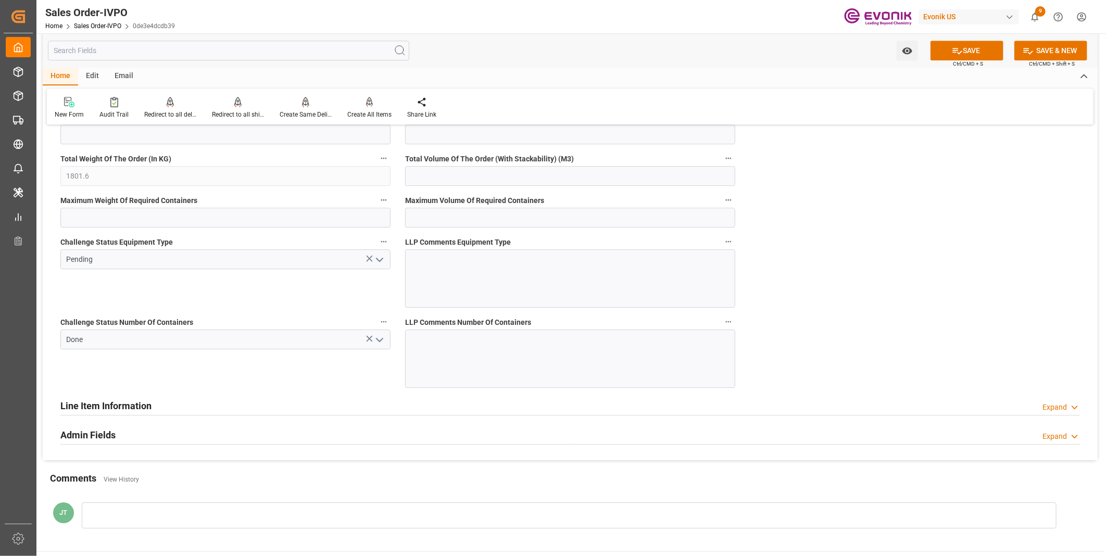
click at [377, 263] on icon "open menu" at bounding box center [379, 260] width 13 height 13
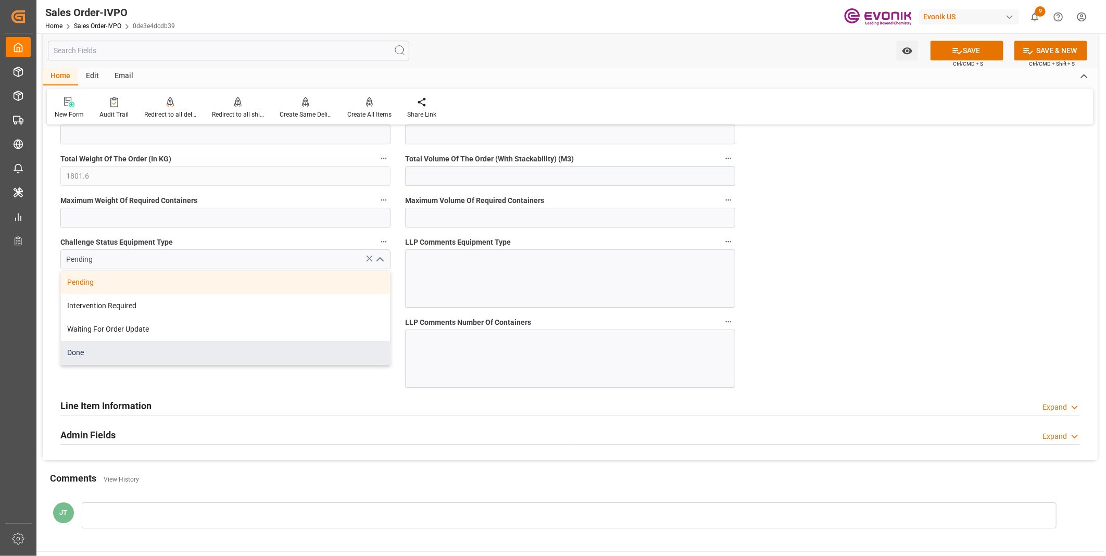
click at [154, 353] on div "Done" at bounding box center [225, 352] width 329 height 23
type input "Done"
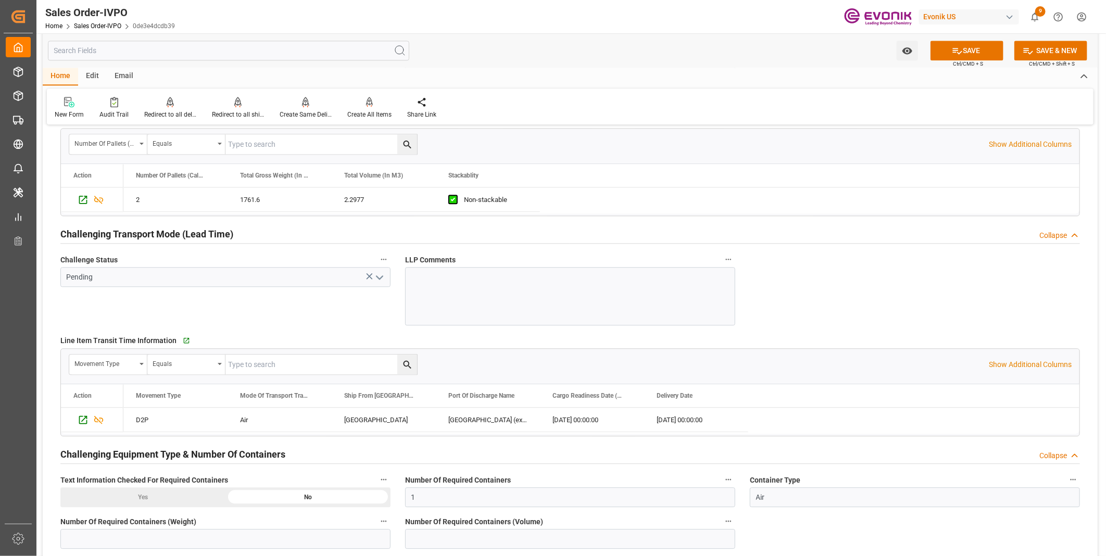
scroll to position [1446, 0]
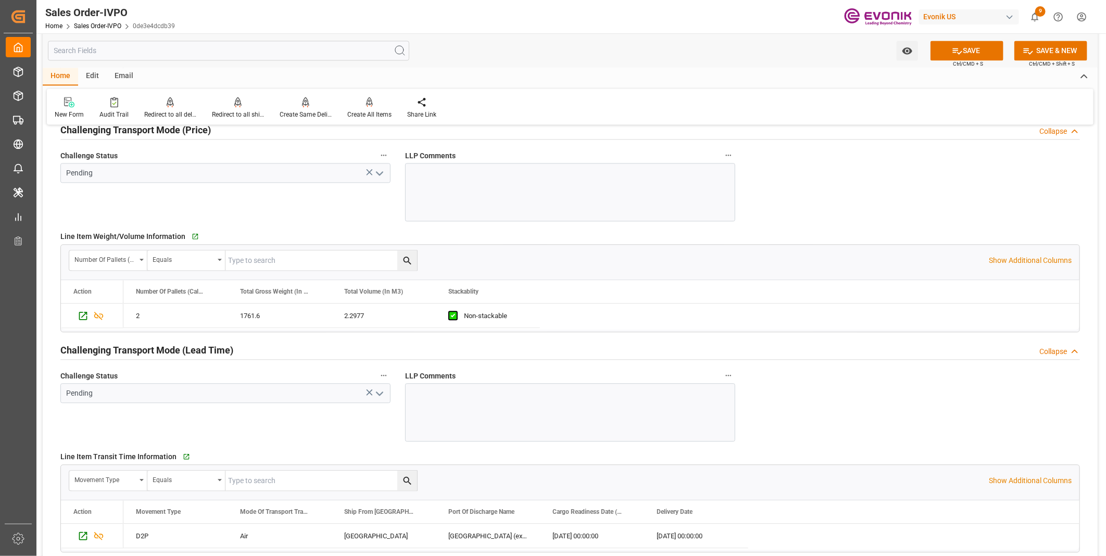
click at [376, 391] on icon "open menu" at bounding box center [379, 394] width 13 height 13
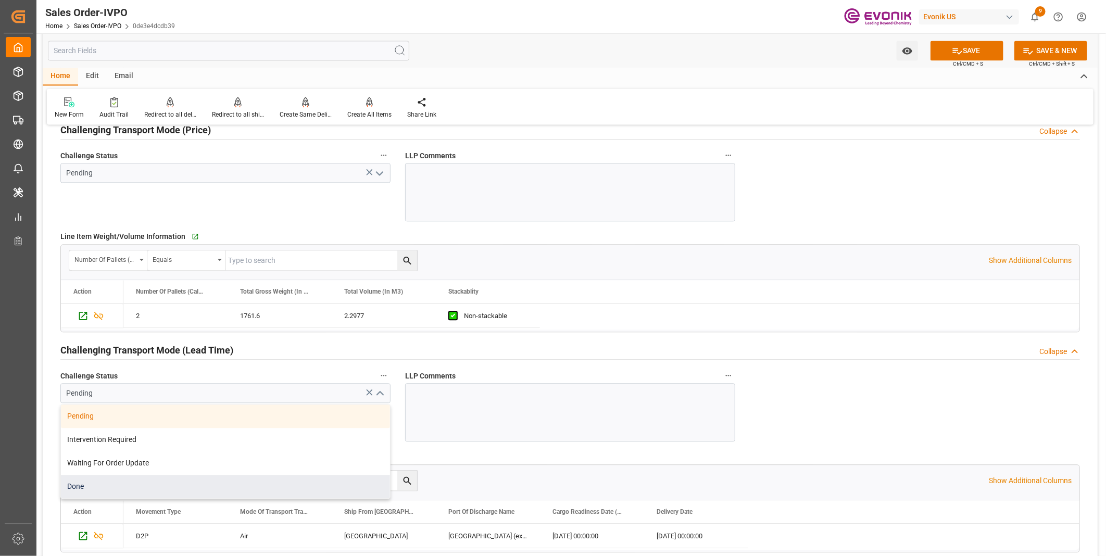
click at [139, 485] on div "Done" at bounding box center [225, 486] width 329 height 23
type input "Done"
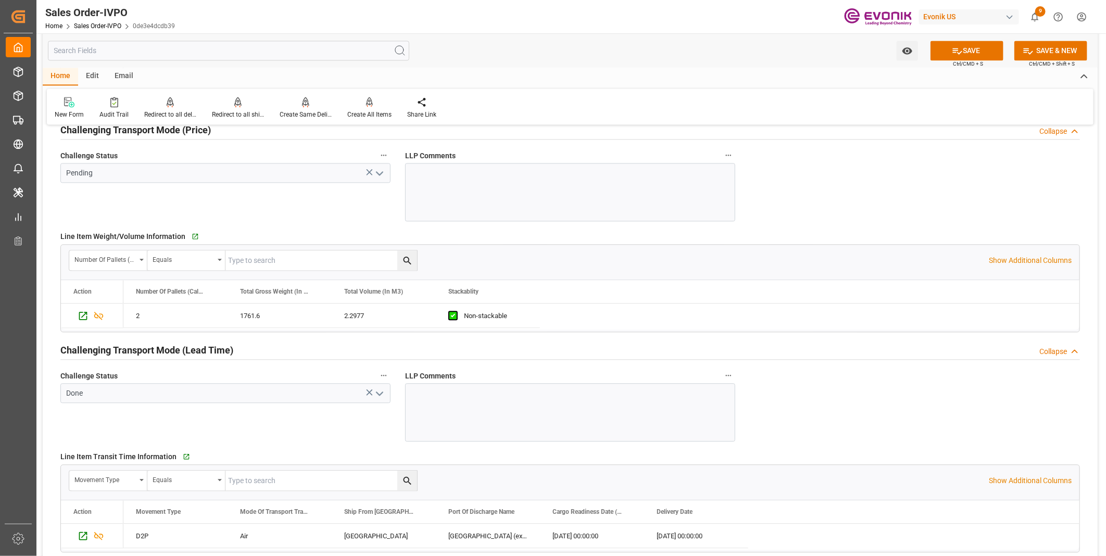
click at [379, 169] on icon "open menu" at bounding box center [379, 173] width 13 height 13
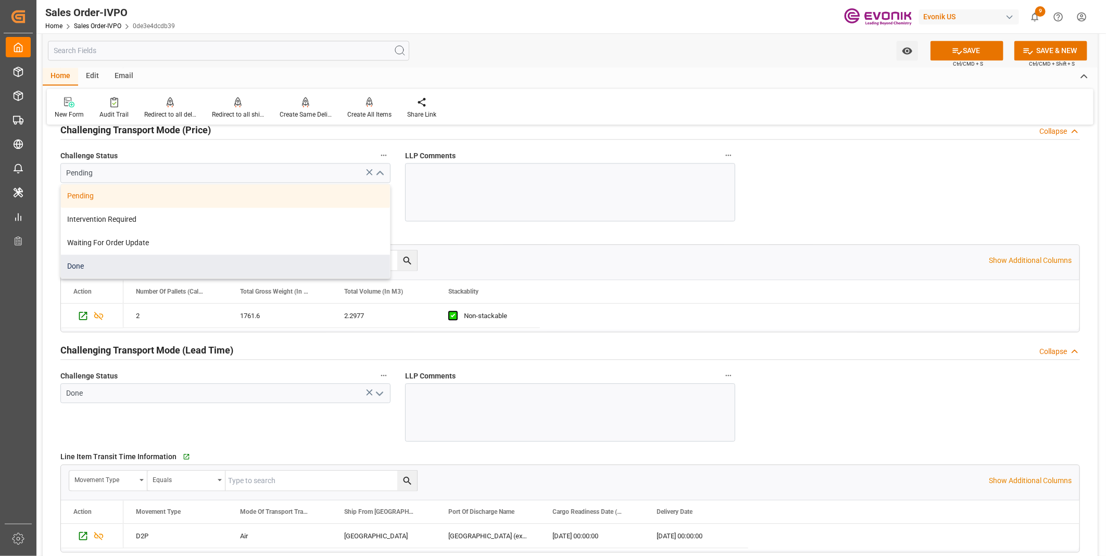
click at [162, 272] on div "Done" at bounding box center [225, 266] width 329 height 23
type input "Done"
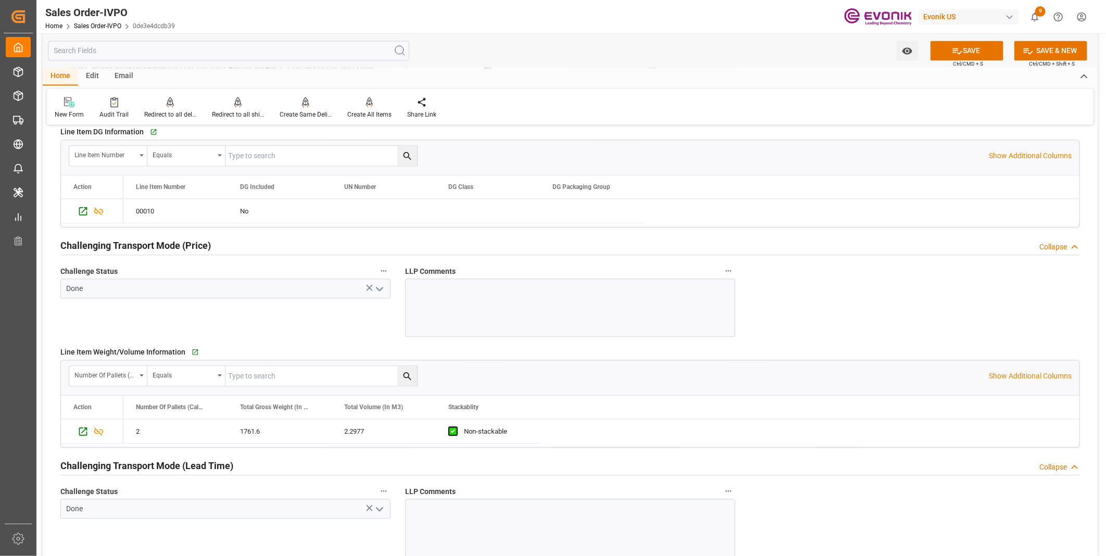
scroll to position [1215, 0]
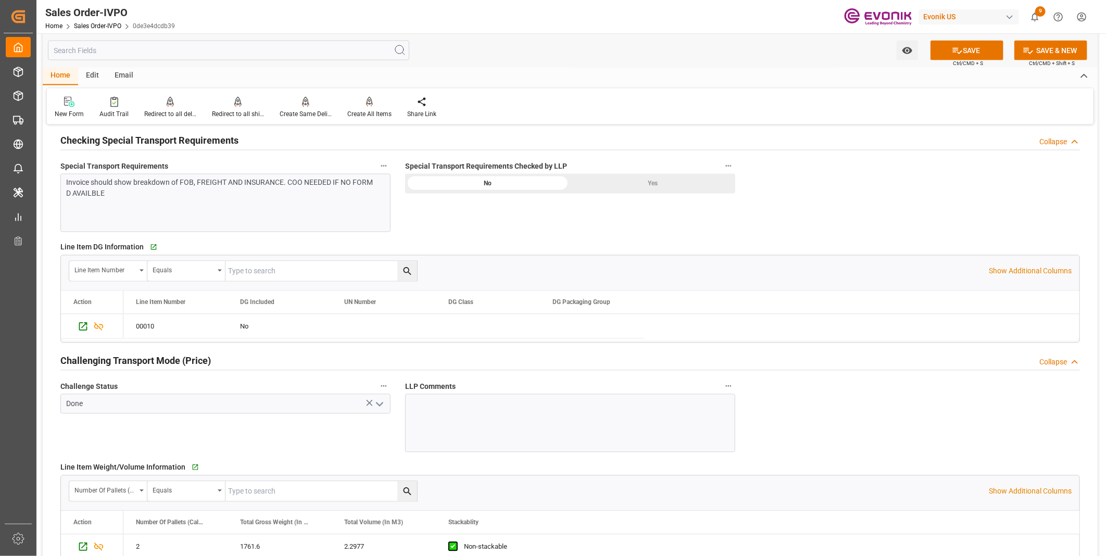
click at [646, 184] on div "Yes" at bounding box center [652, 184] width 165 height 20
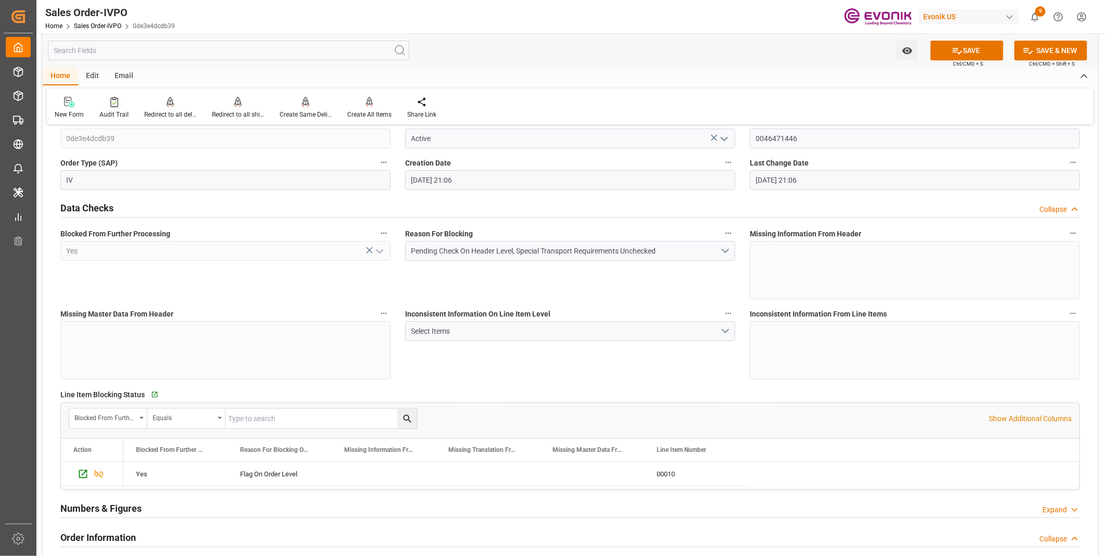
scroll to position [0, 0]
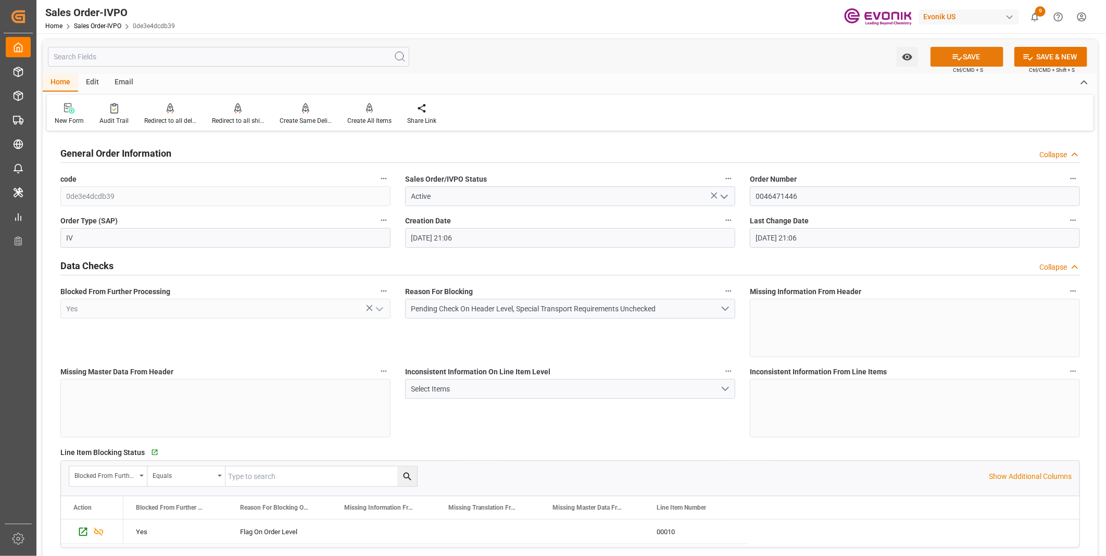
click at [972, 53] on button "SAVE" at bounding box center [967, 57] width 73 height 20
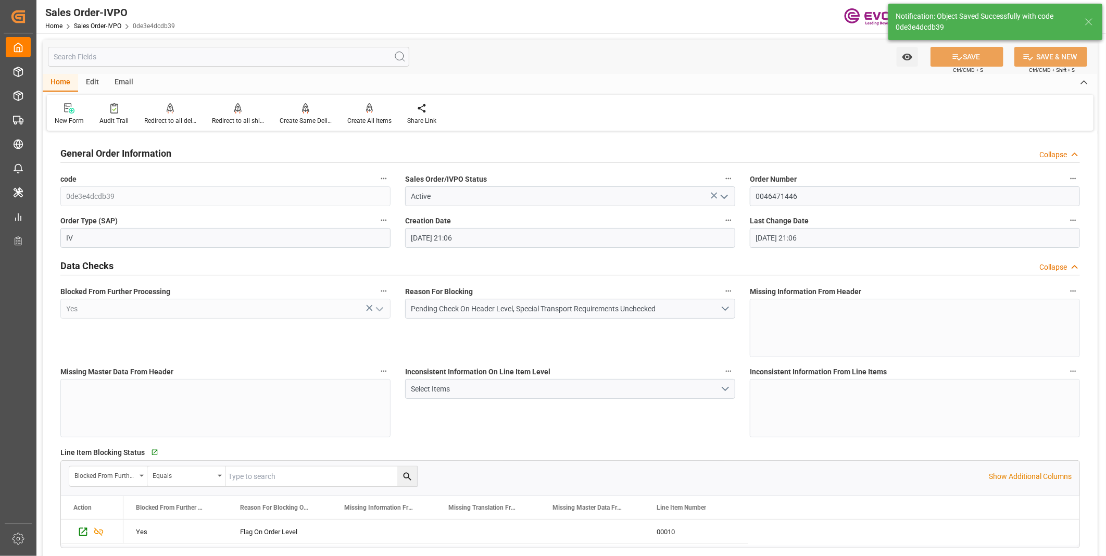
type input "09-03-2025 21:25"
type input "No"
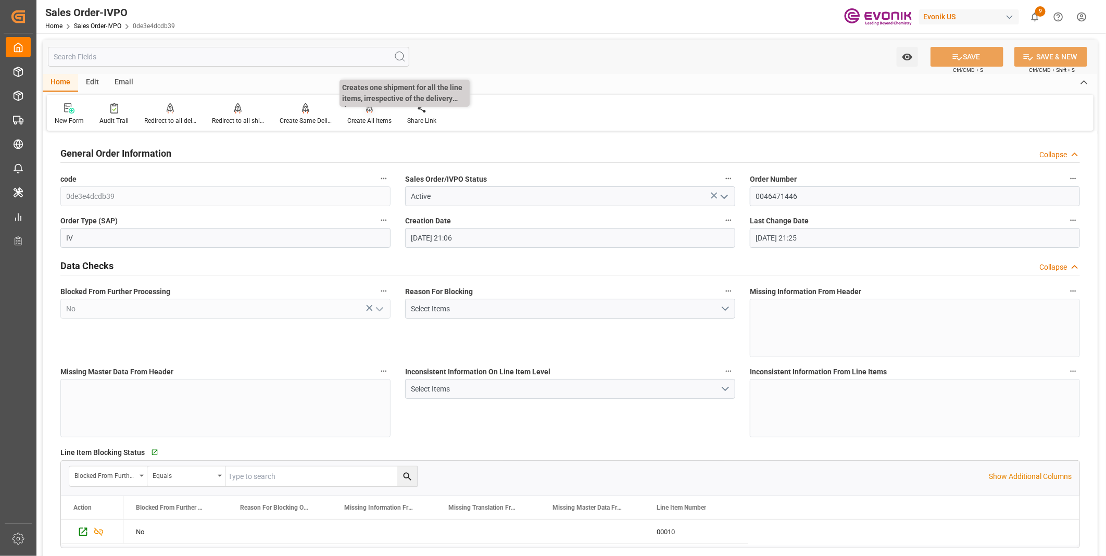
click at [363, 119] on div "Create All Items" at bounding box center [369, 120] width 44 height 9
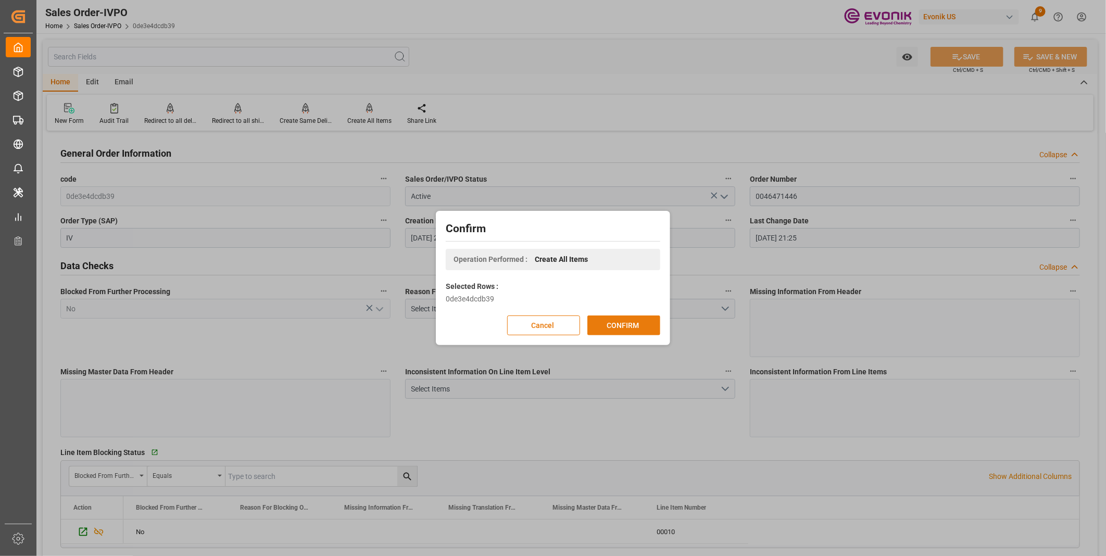
click at [596, 326] on button "CONFIRM" at bounding box center [624, 326] width 73 height 20
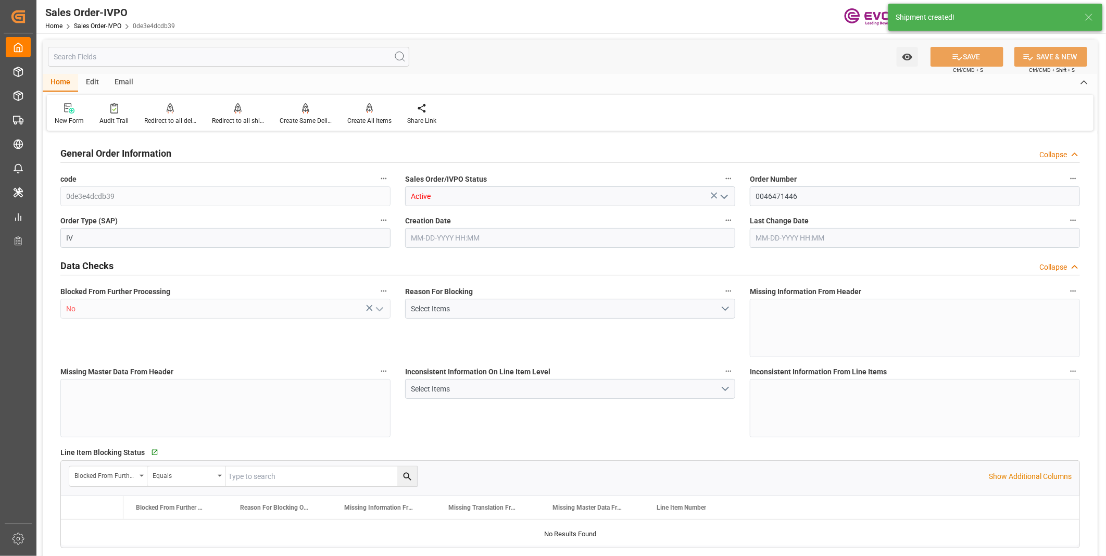
type input "INBOM"
type input "5207.1"
type input "1"
type input "1801.6"
type input "09-03-2025 21:06"
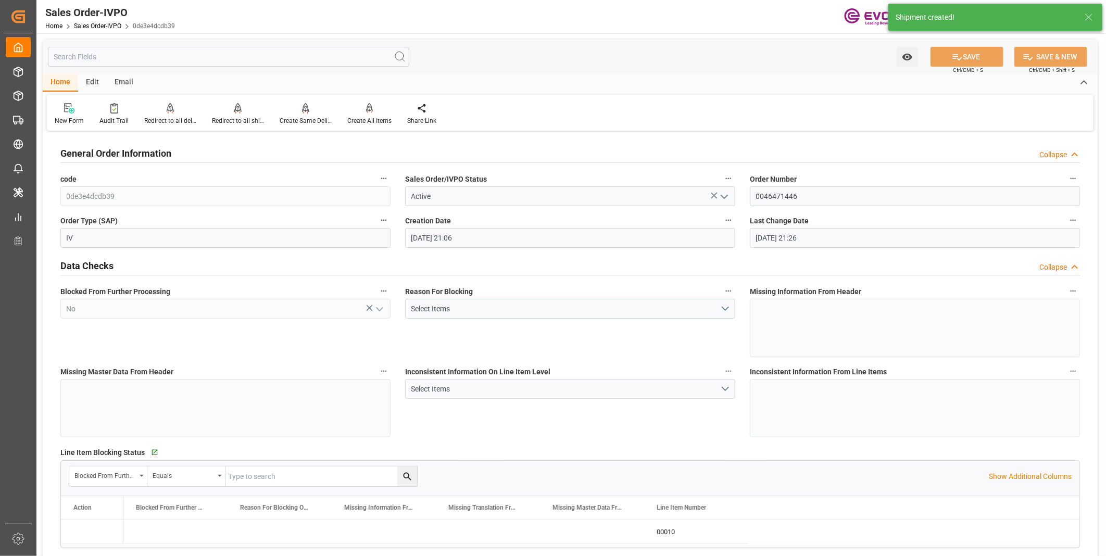
type input "[DATE] 21:26"
click at [235, 120] on div "Redirect to all shipments" at bounding box center [238, 120] width 52 height 9
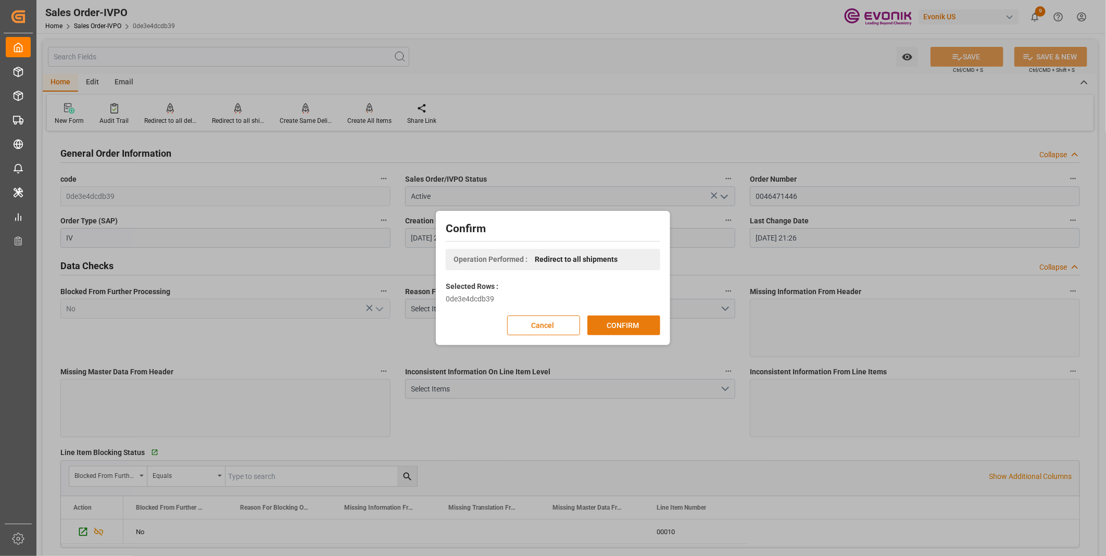
click at [613, 324] on button "CONFIRM" at bounding box center [624, 326] width 73 height 20
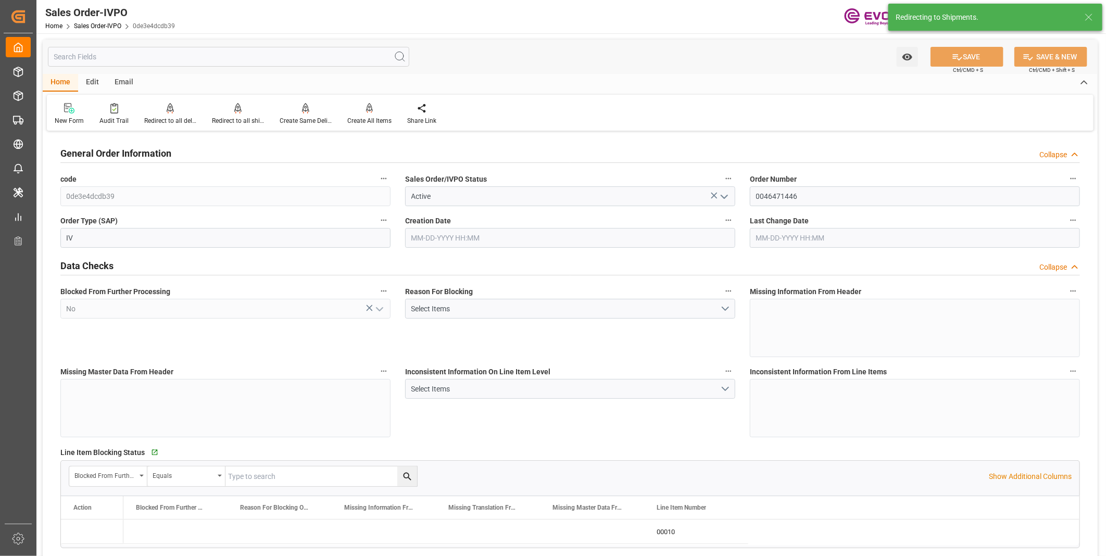
type input "09-03-2025 21:06"
type input "[DATE] 21:26"
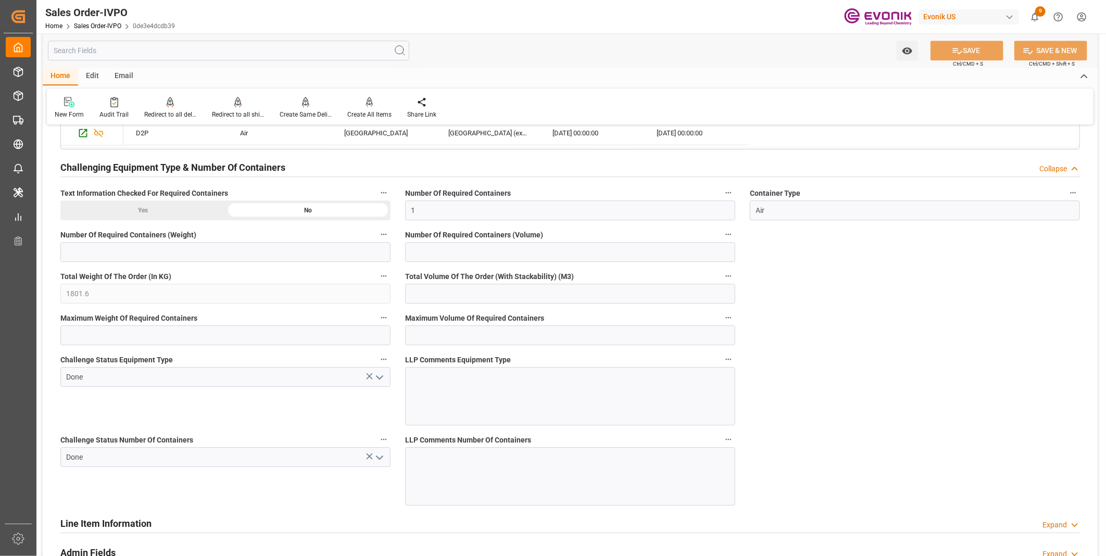
scroll to position [1733, 0]
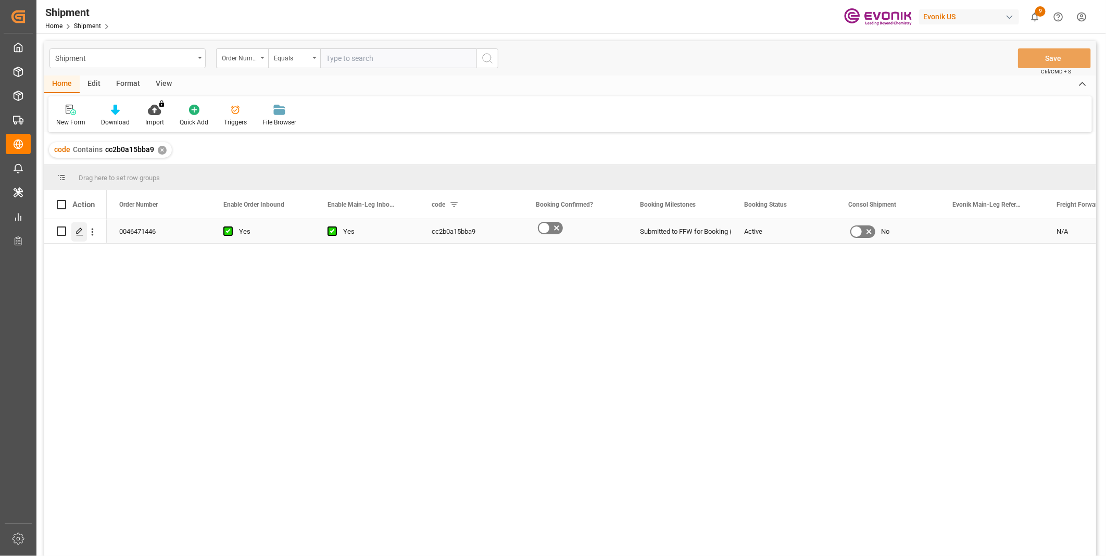
click at [76, 229] on icon "Press SPACE to select this row." at bounding box center [80, 232] width 8 height 8
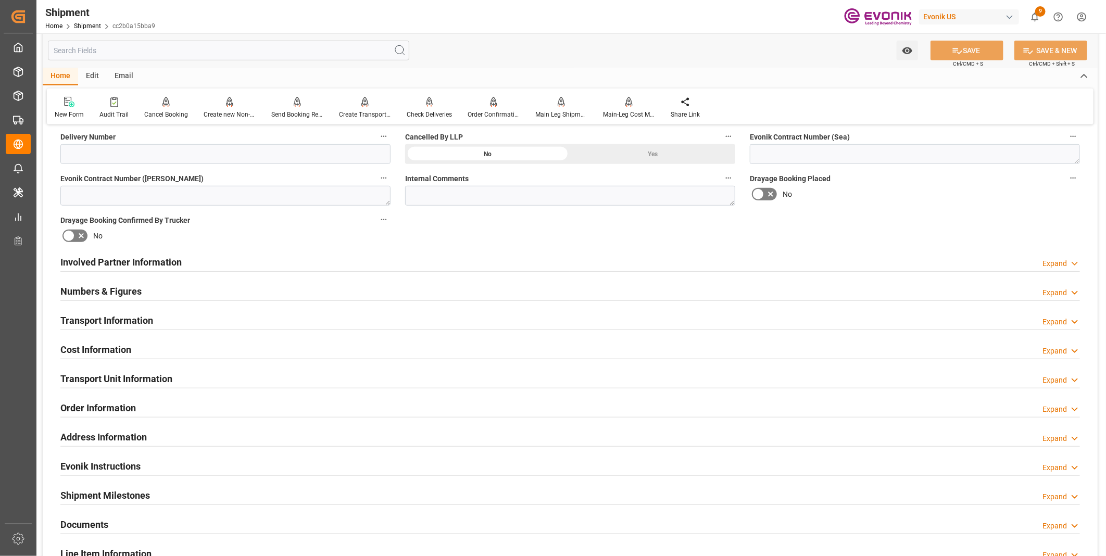
scroll to position [521, 0]
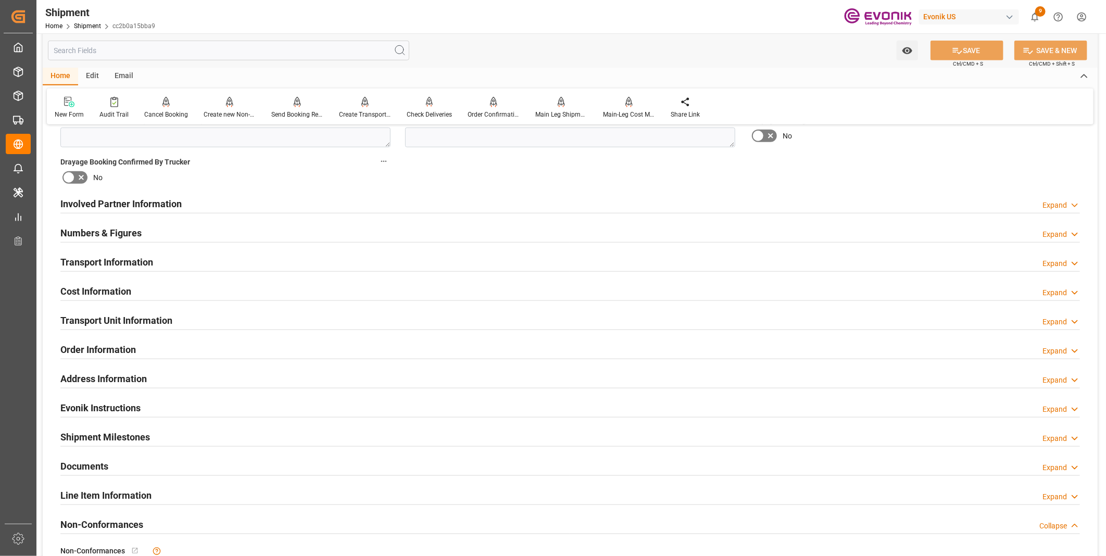
click at [204, 199] on div "Involved Partner Information Expand" at bounding box center [570, 203] width 1020 height 20
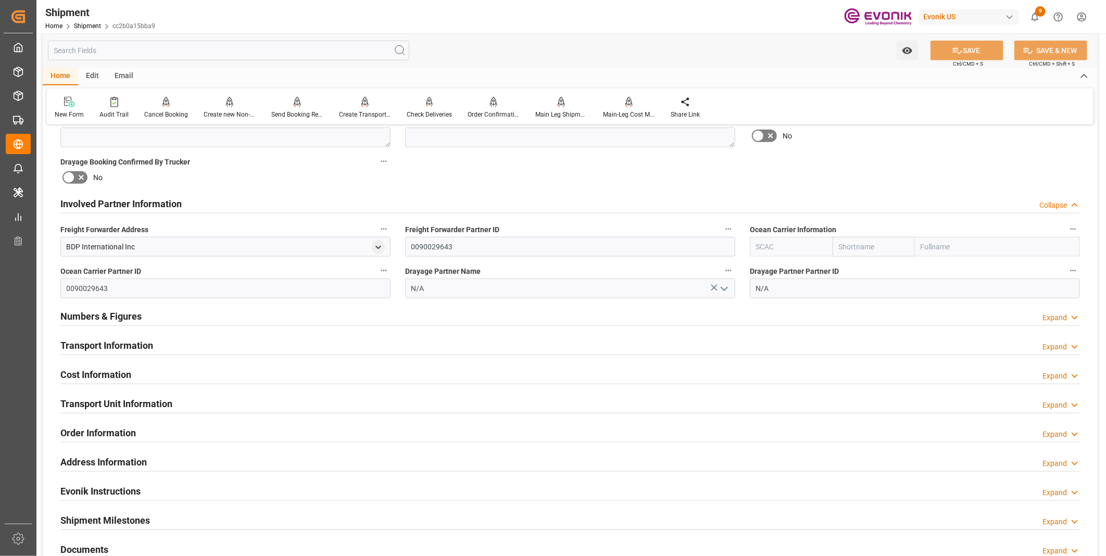
click at [306, 347] on div "Transport Information Expand" at bounding box center [570, 345] width 1020 height 20
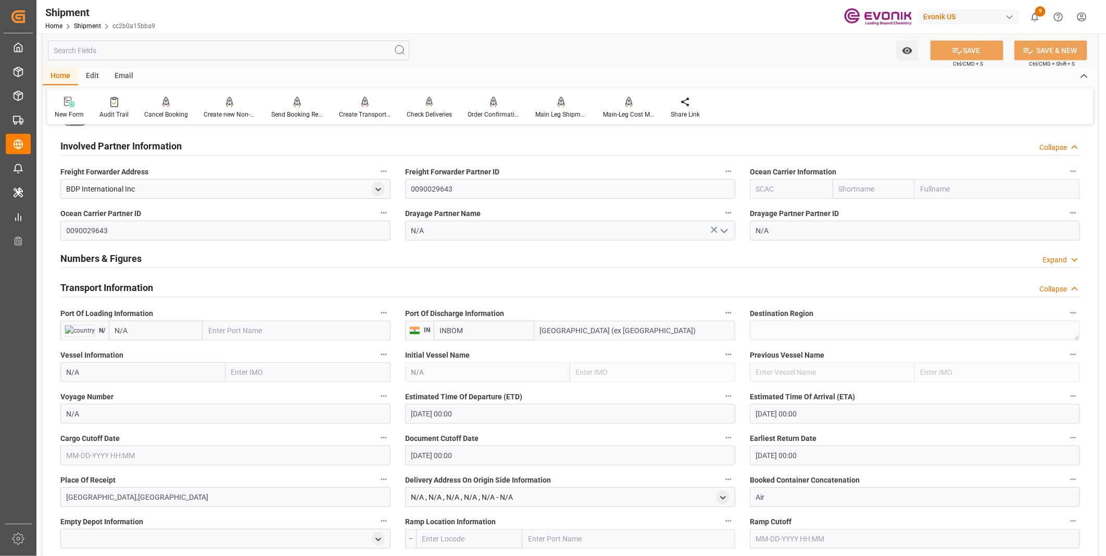
scroll to position [637, 0]
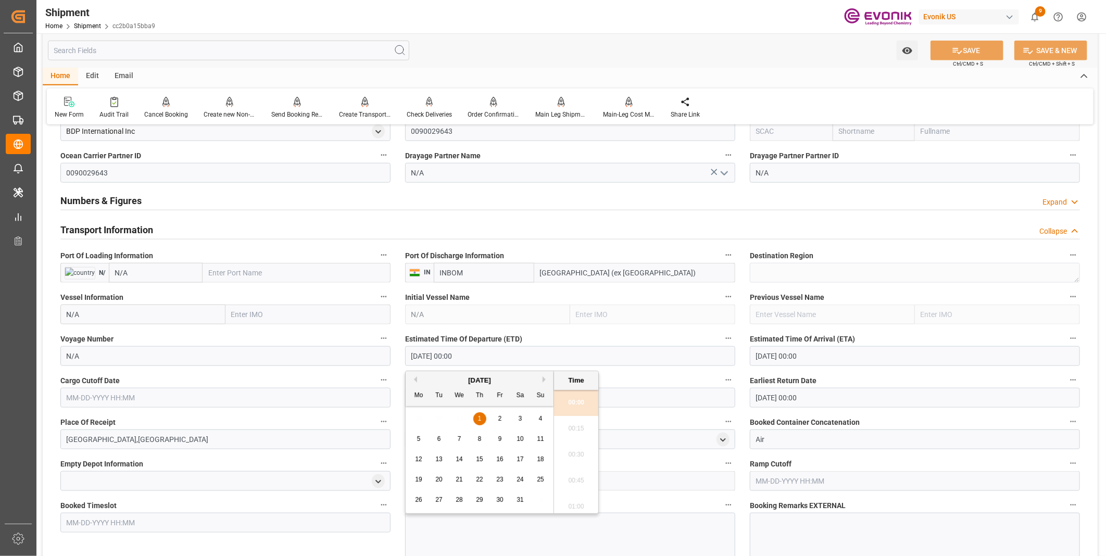
drag, startPoint x: 485, startPoint y: 352, endPoint x: 363, endPoint y: 353, distance: 122.4
click at [363, 353] on div "Booking Confirmation Milestone Bar Collapse Submitted to FFW for Booking (Pendi…" at bounding box center [570, 242] width 1055 height 1491
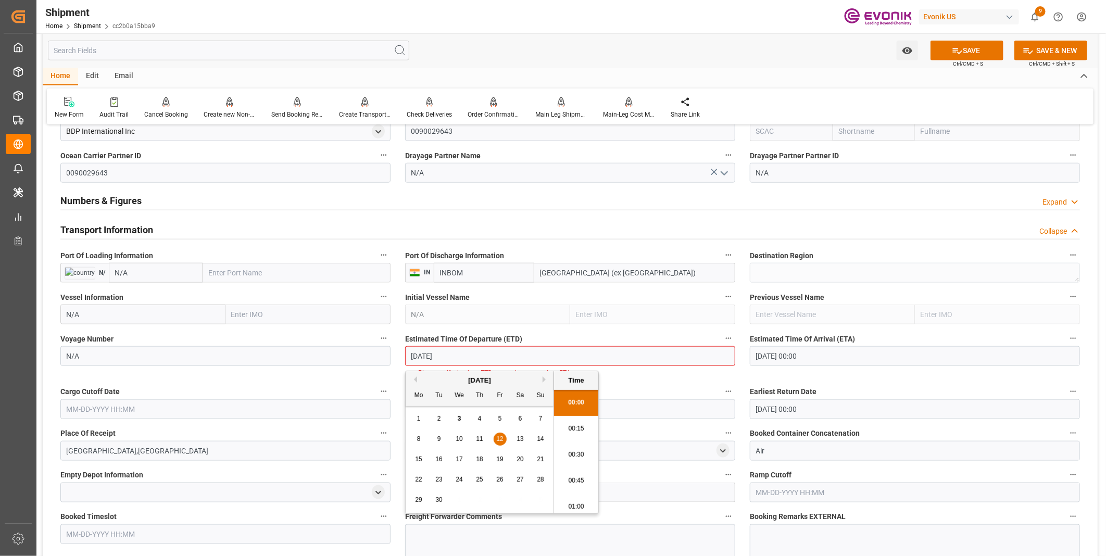
click at [570, 450] on li "00:30" at bounding box center [576, 455] width 44 height 26
type input "[DATE] 00:30"
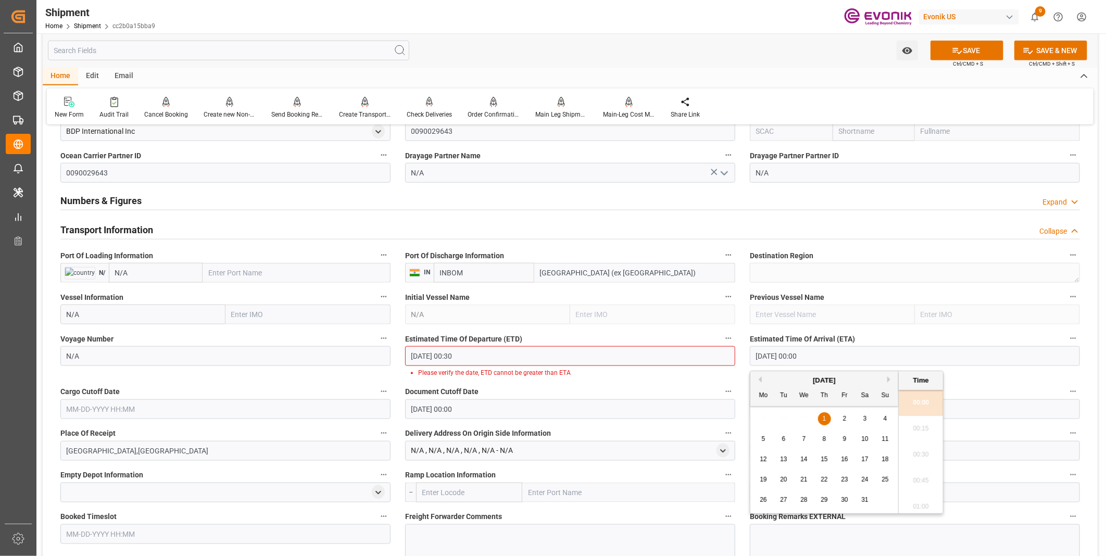
drag, startPoint x: 820, startPoint y: 355, endPoint x: 714, endPoint y: 361, distance: 105.9
click at [714, 361] on div "Booking Confirmation Milestone Bar Collapse Submitted to FFW for Booking (Pendi…" at bounding box center [570, 248] width 1055 height 1502
click at [918, 457] on li "00:30" at bounding box center [921, 455] width 44 height 26
type input "[DATE] 00:30"
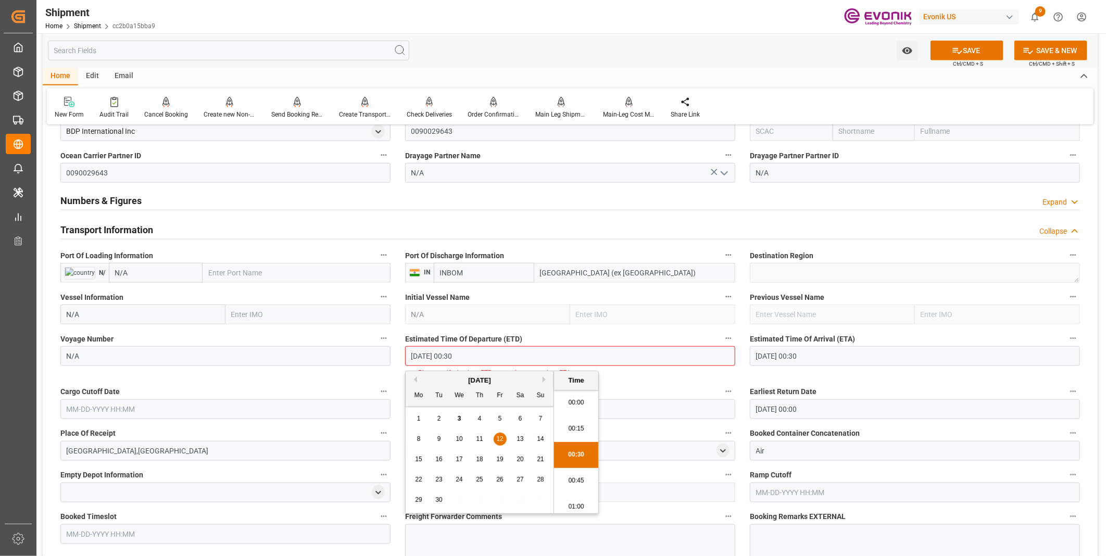
scroll to position [3, 0]
drag, startPoint x: 496, startPoint y: 354, endPoint x: 325, endPoint y: 357, distance: 171.9
click at [344, 355] on div "Booking Confirmation Milestone Bar Collapse Submitted to FFW for Booking (Pendi…" at bounding box center [570, 248] width 1055 height 1502
click at [230, 410] on div "Booking Confirmation Milestone Bar Collapse Submitted to FFW for Booking (Pendi…" at bounding box center [570, 248] width 1055 height 1502
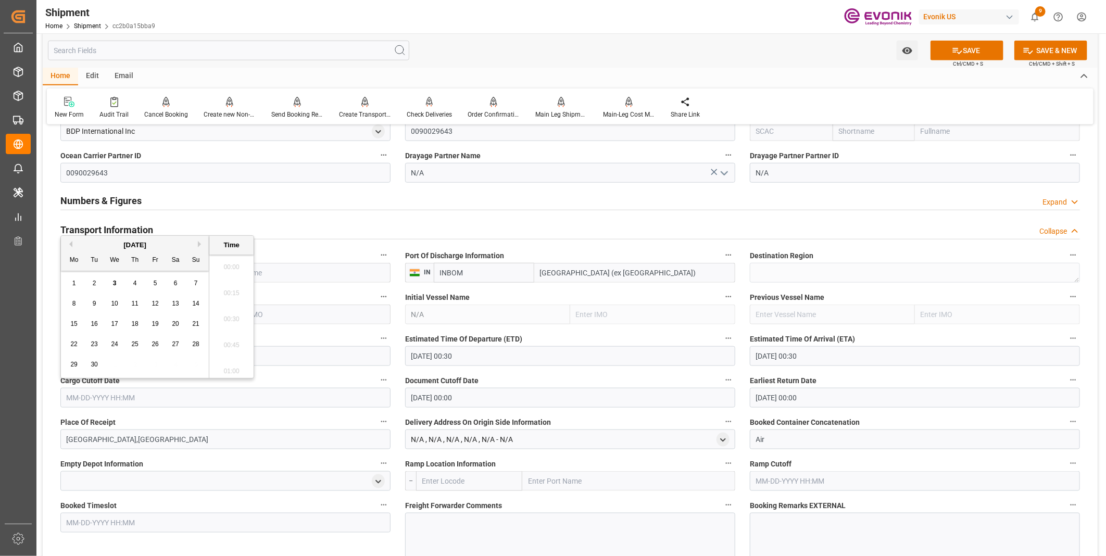
paste input "[DATE] 00:30"
type input "[DATE] 00:30"
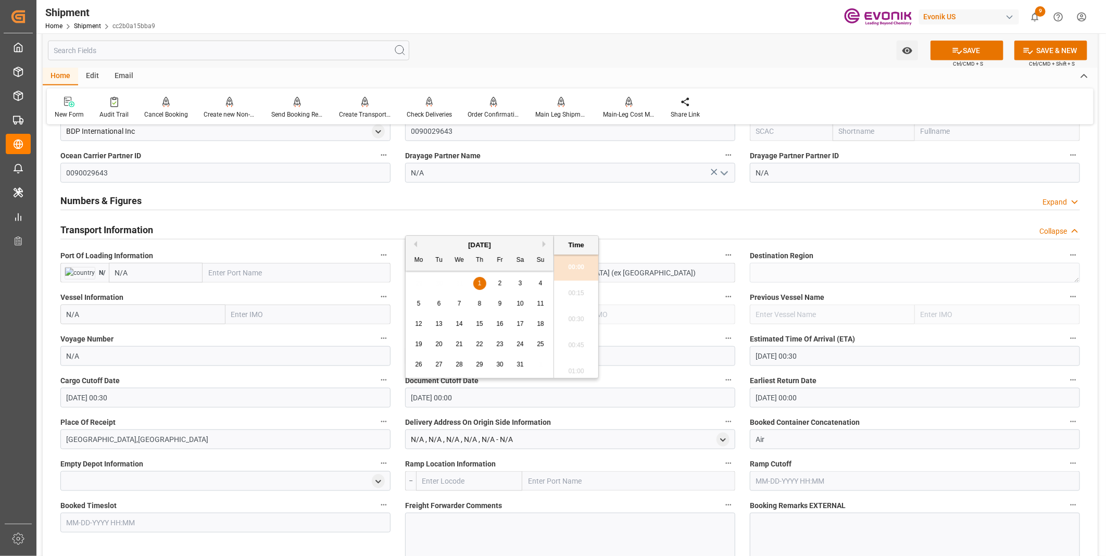
drag, startPoint x: 393, startPoint y: 400, endPoint x: 357, endPoint y: 406, distance: 36.6
click at [362, 405] on div "Booking Confirmation Milestone Bar Collapse Submitted to FFW for Booking (Pendi…" at bounding box center [570, 242] width 1055 height 1491
paste input "[DATE] 00:3"
type input "[DATE] 00:30"
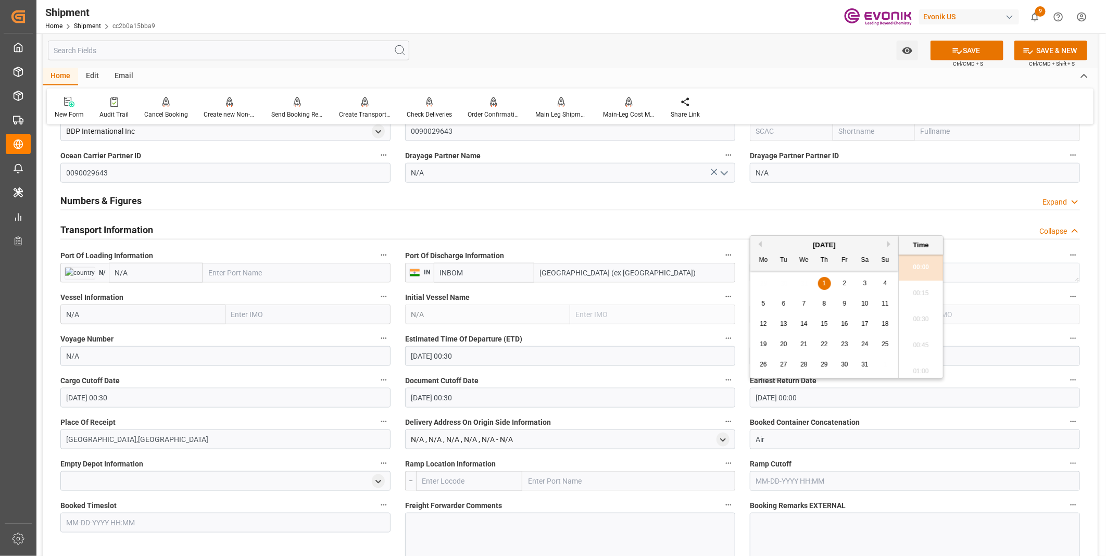
drag, startPoint x: 752, startPoint y: 398, endPoint x: 686, endPoint y: 399, distance: 65.6
click at [692, 398] on div "Booking Confirmation Milestone Bar Collapse Submitted to FFW for Booking (Pendi…" at bounding box center [570, 242] width 1055 height 1491
paste input "[DATE] 00:3"
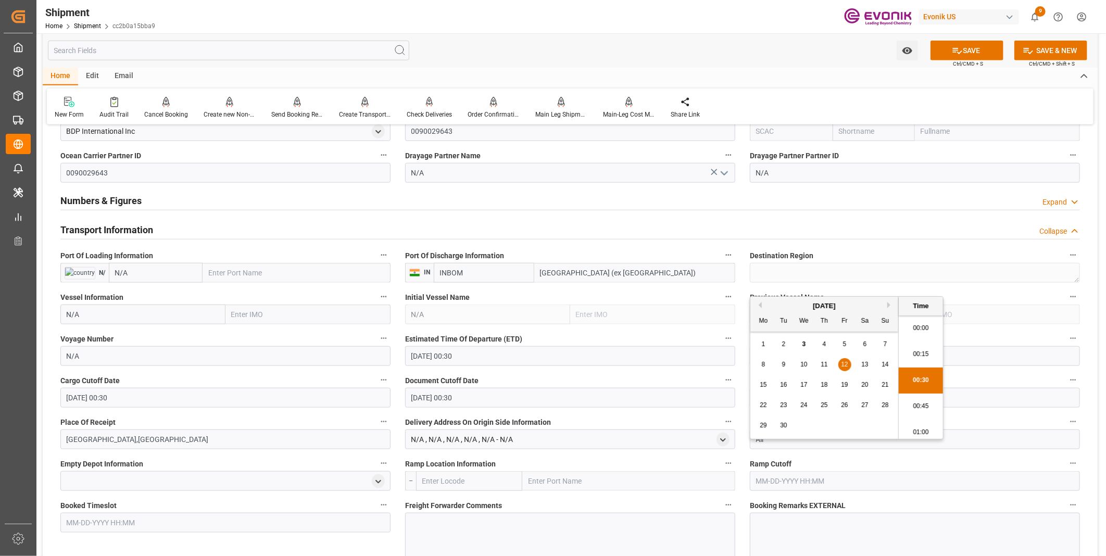
scroll to position [752, 0]
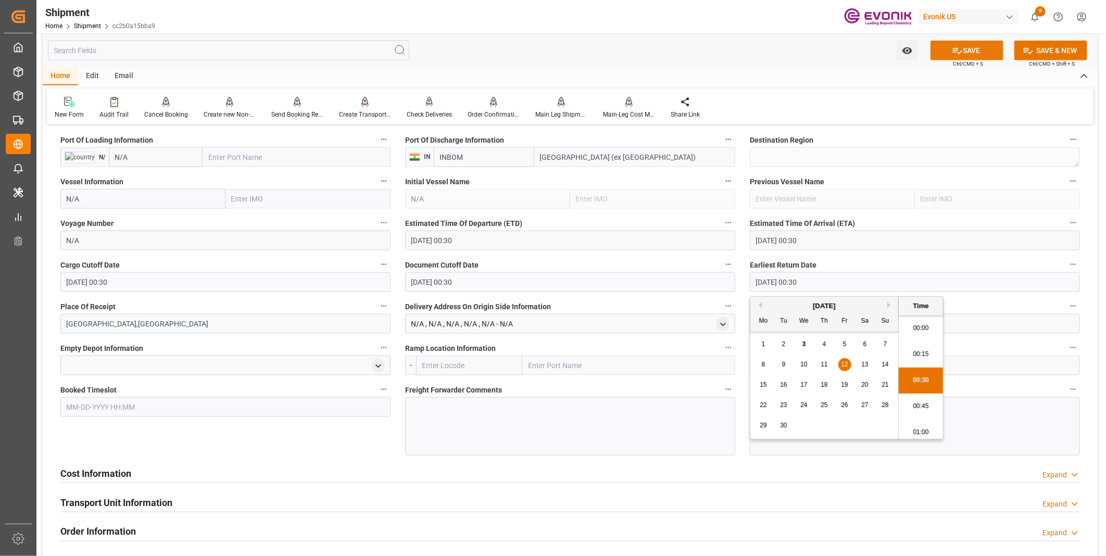
type input "[DATE] 00:30"
click at [952, 48] on icon at bounding box center [957, 50] width 11 height 11
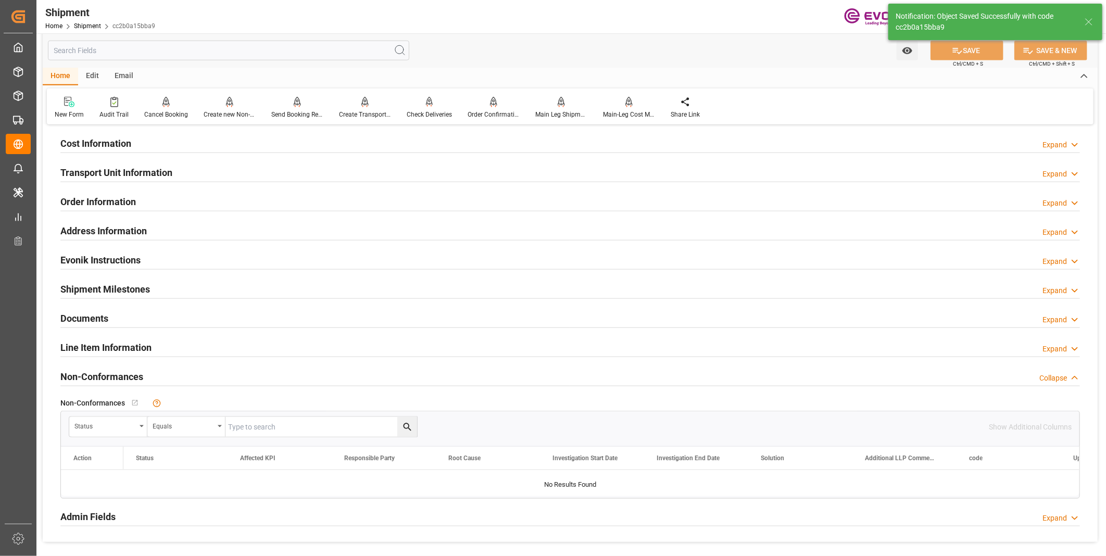
scroll to position [553, 0]
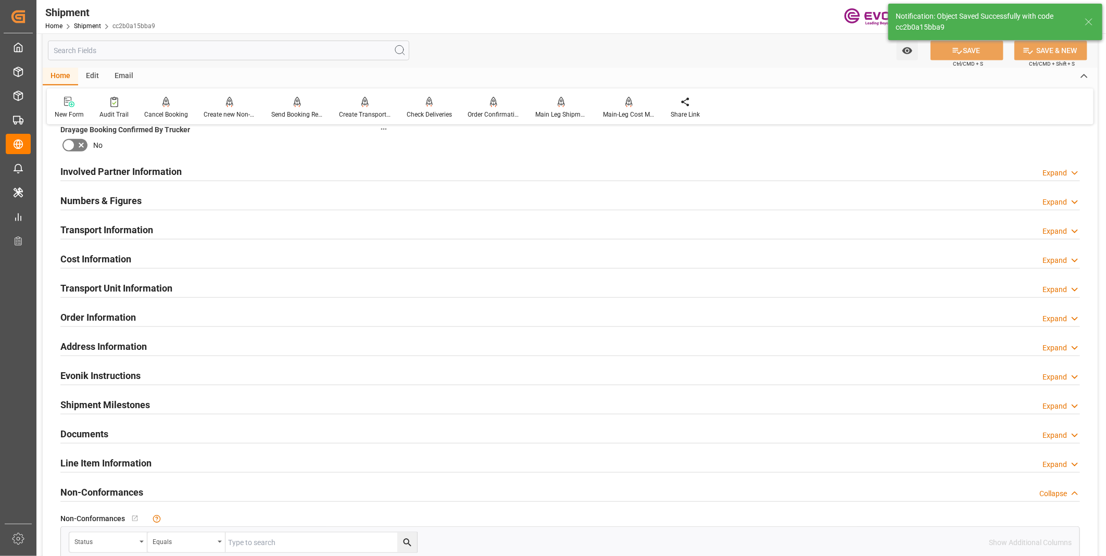
click at [207, 254] on div "Cost Information Expand" at bounding box center [570, 258] width 1020 height 20
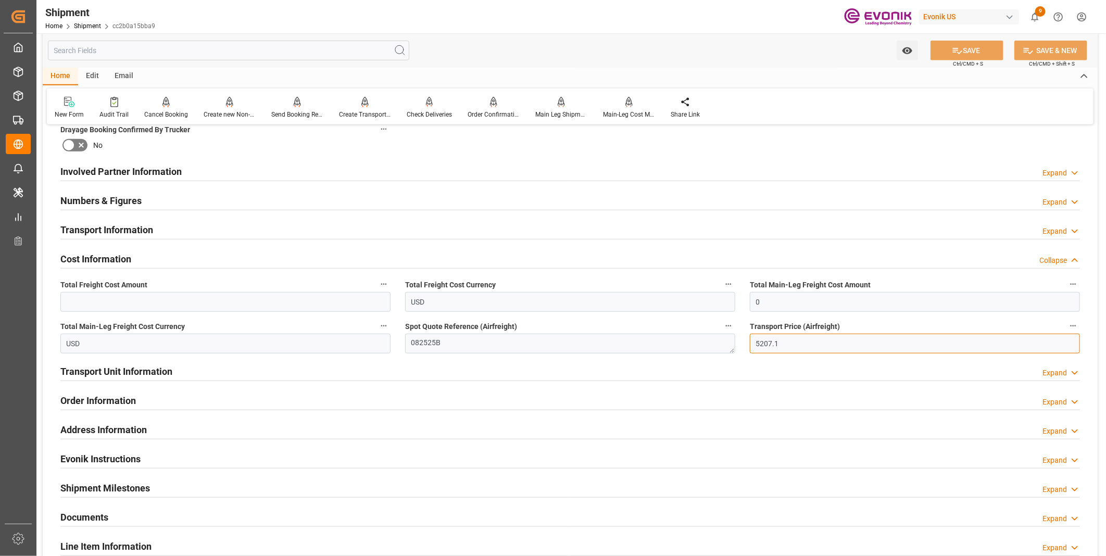
drag, startPoint x: 791, startPoint y: 344, endPoint x: 728, endPoint y: 344, distance: 62.5
click at [728, 344] on div "Booking Confirmation Milestone Bar Collapse Submitted to FFW for Booking (Pendi…" at bounding box center [570, 161] width 1055 height 1161
click at [238, 304] on input "text" at bounding box center [225, 302] width 330 height 20
paste input "5207.1"
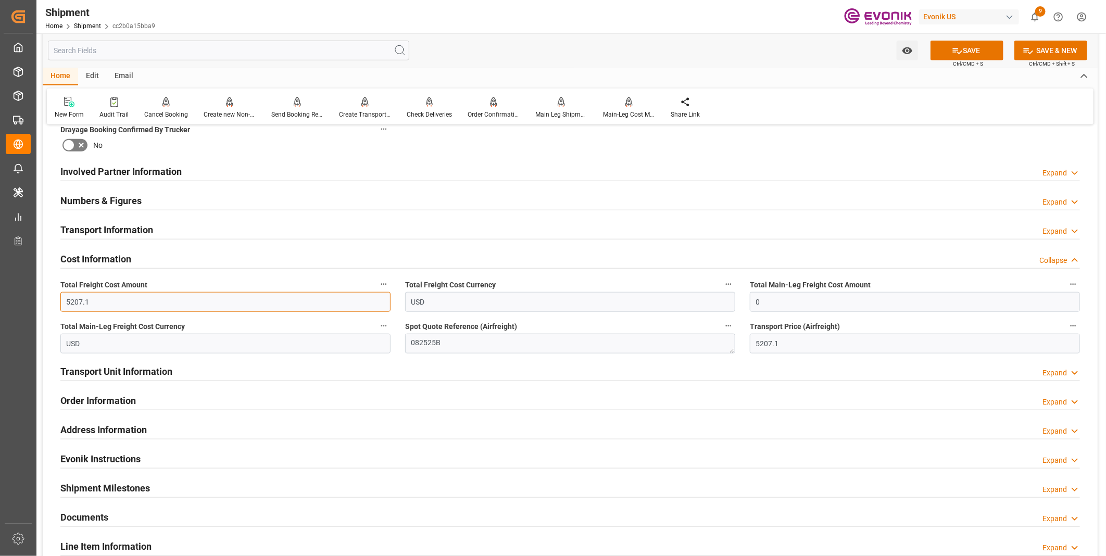
type input "5207.1"
drag, startPoint x: 771, startPoint y: 301, endPoint x: 737, endPoint y: 302, distance: 34.4
click at [737, 302] on div "Booking Confirmation Milestone Bar Collapse Submitted to FFW for Booking (Pendi…" at bounding box center [570, 161] width 1055 height 1161
paste input "5207.1"
type input "5207.1"
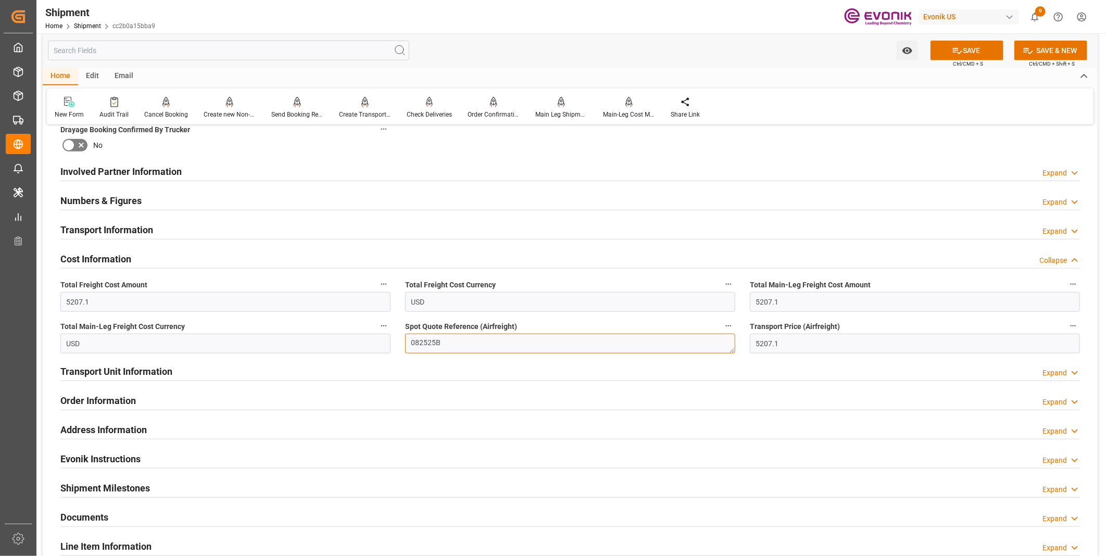
drag, startPoint x: 446, startPoint y: 342, endPoint x: 363, endPoint y: 342, distance: 83.3
click at [363, 342] on div "Booking Confirmation Milestone Bar Collapse Submitted to FFW for Booking (Pendi…" at bounding box center [570, 161] width 1055 height 1161
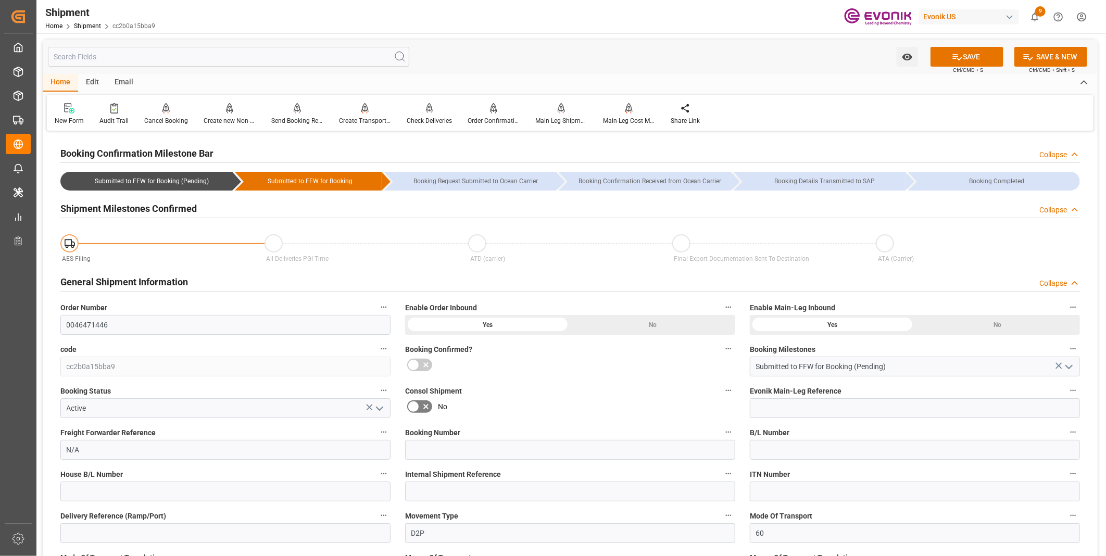
scroll to position [116, 0]
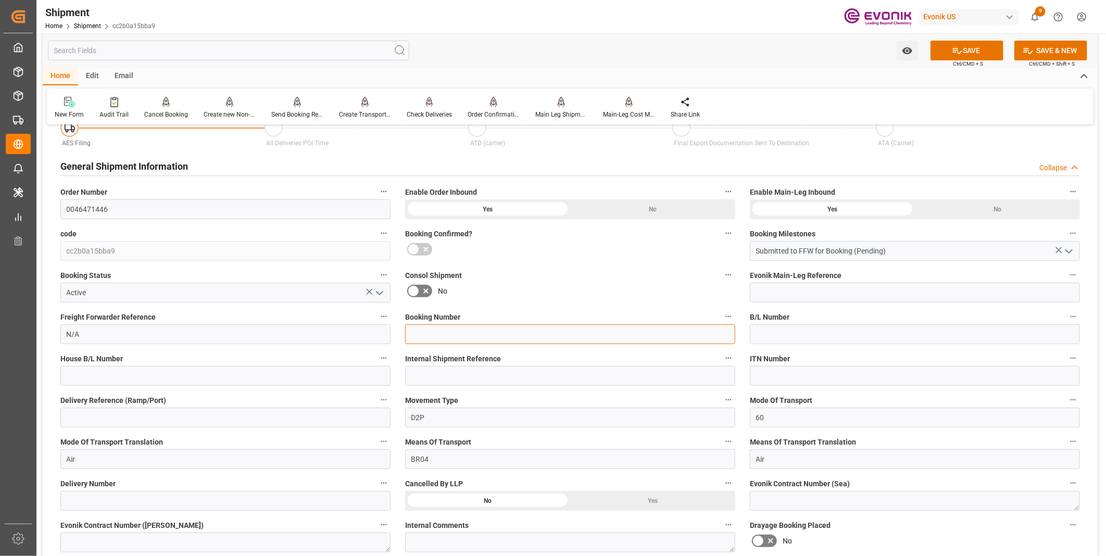
click at [418, 337] on input at bounding box center [570, 335] width 330 height 20
paste input "082525B"
type input "082525B"
click at [956, 46] on icon at bounding box center [957, 50] width 11 height 11
